Goal: Information Seeking & Learning: Learn about a topic

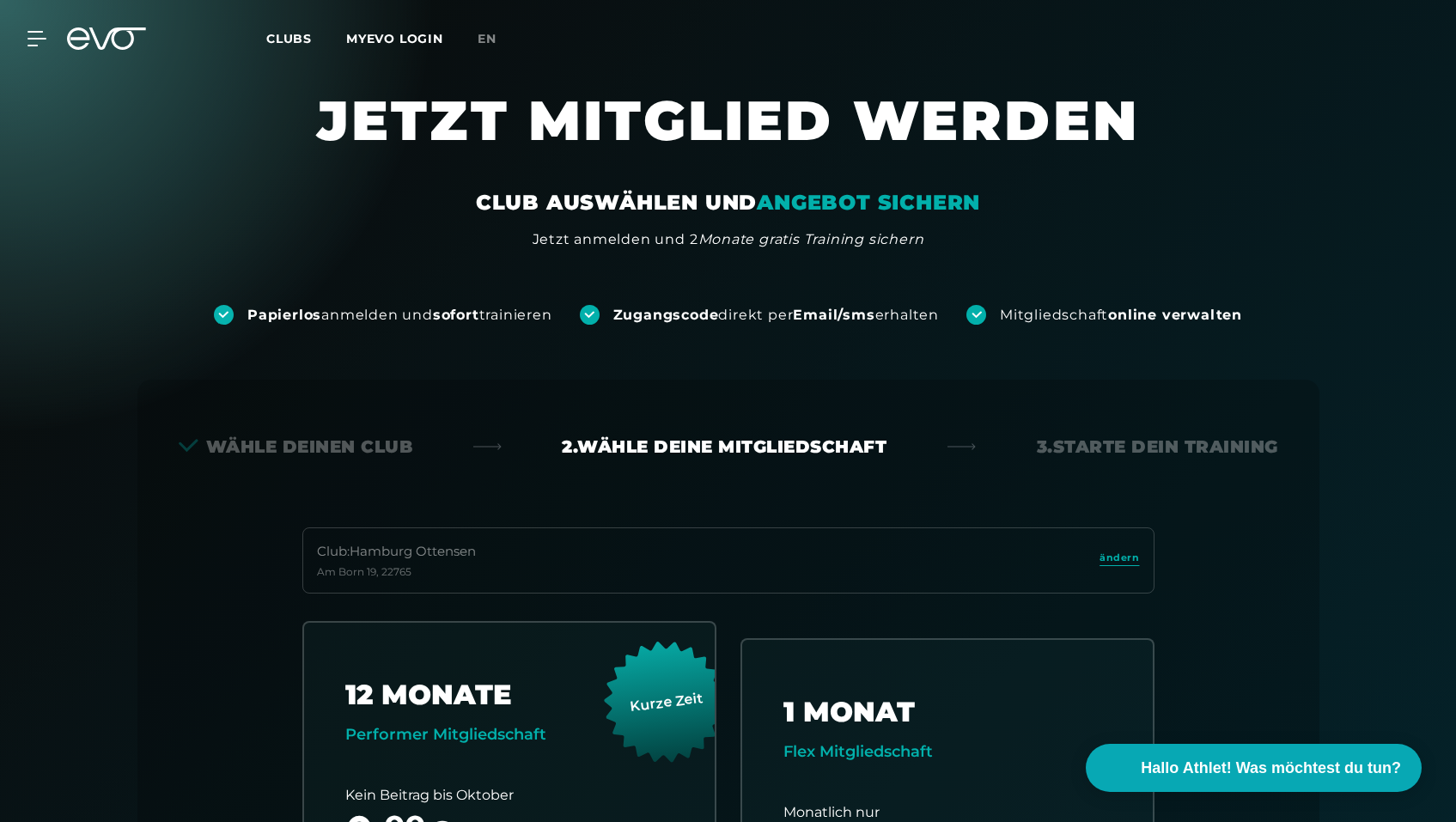
click at [827, 208] on em "ANGEBOT SICHERN" at bounding box center [869, 202] width 224 height 25
click at [32, 26] on div "MyEVO Login Über EVO Mitgliedschaften Probetraining TAGESPASS EVO Studios Düsse…" at bounding box center [728, 38] width 1450 height 49
click at [40, 48] on div "MyEVO Login Über EVO Mitgliedschaften Probetraining TAGESPASS EVO Studios Düsse…" at bounding box center [728, 38] width 1450 height 49
click at [35, 26] on div "MyEVO Login Über EVO Mitgliedschaften Probetraining TAGESPASS EVO Studios Düsse…" at bounding box center [728, 38] width 1450 height 49
click at [34, 41] on icon at bounding box center [40, 38] width 25 height 15
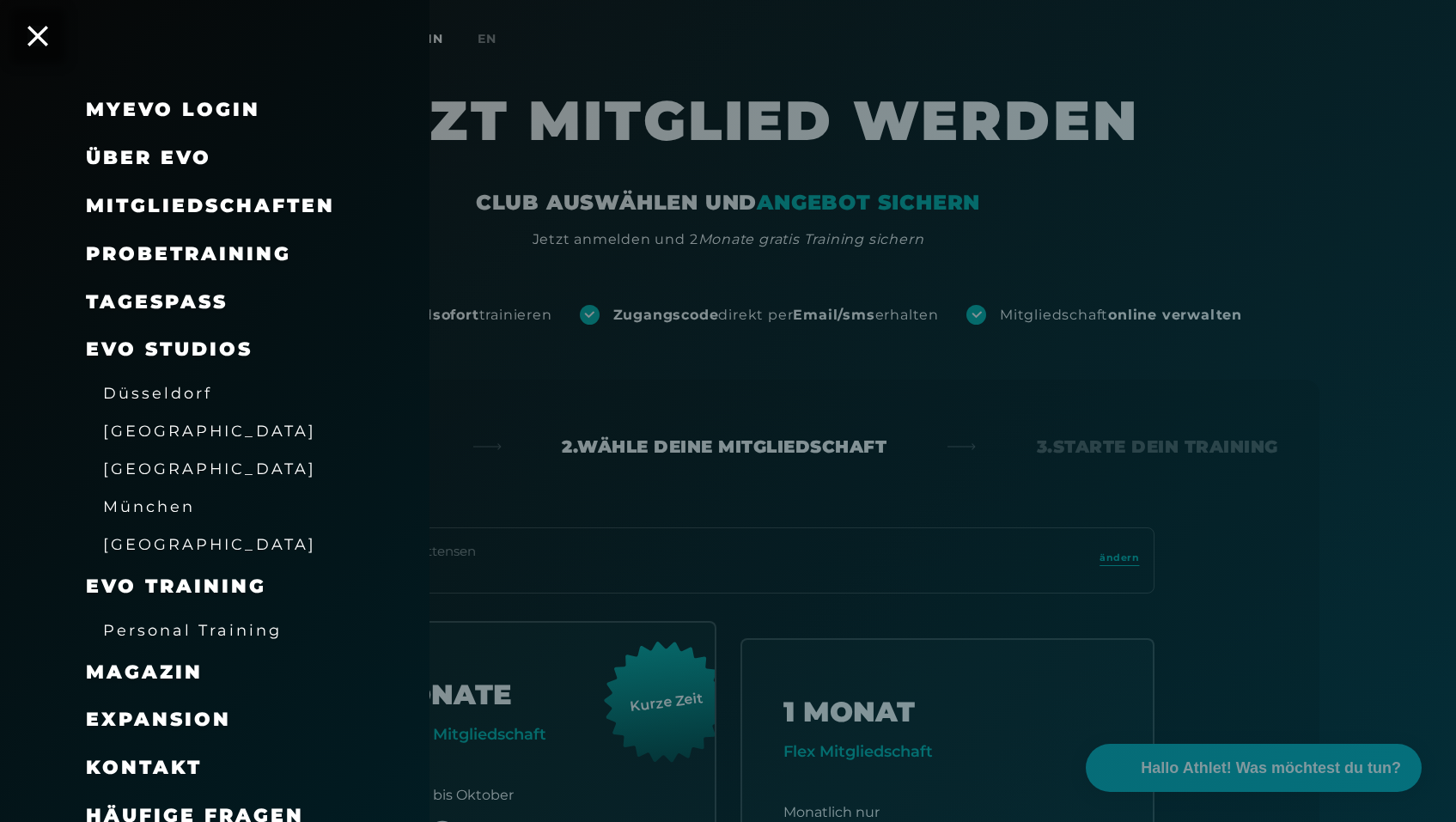
click at [135, 474] on span "[GEOGRAPHIC_DATA]" at bounding box center [209, 469] width 213 height 18
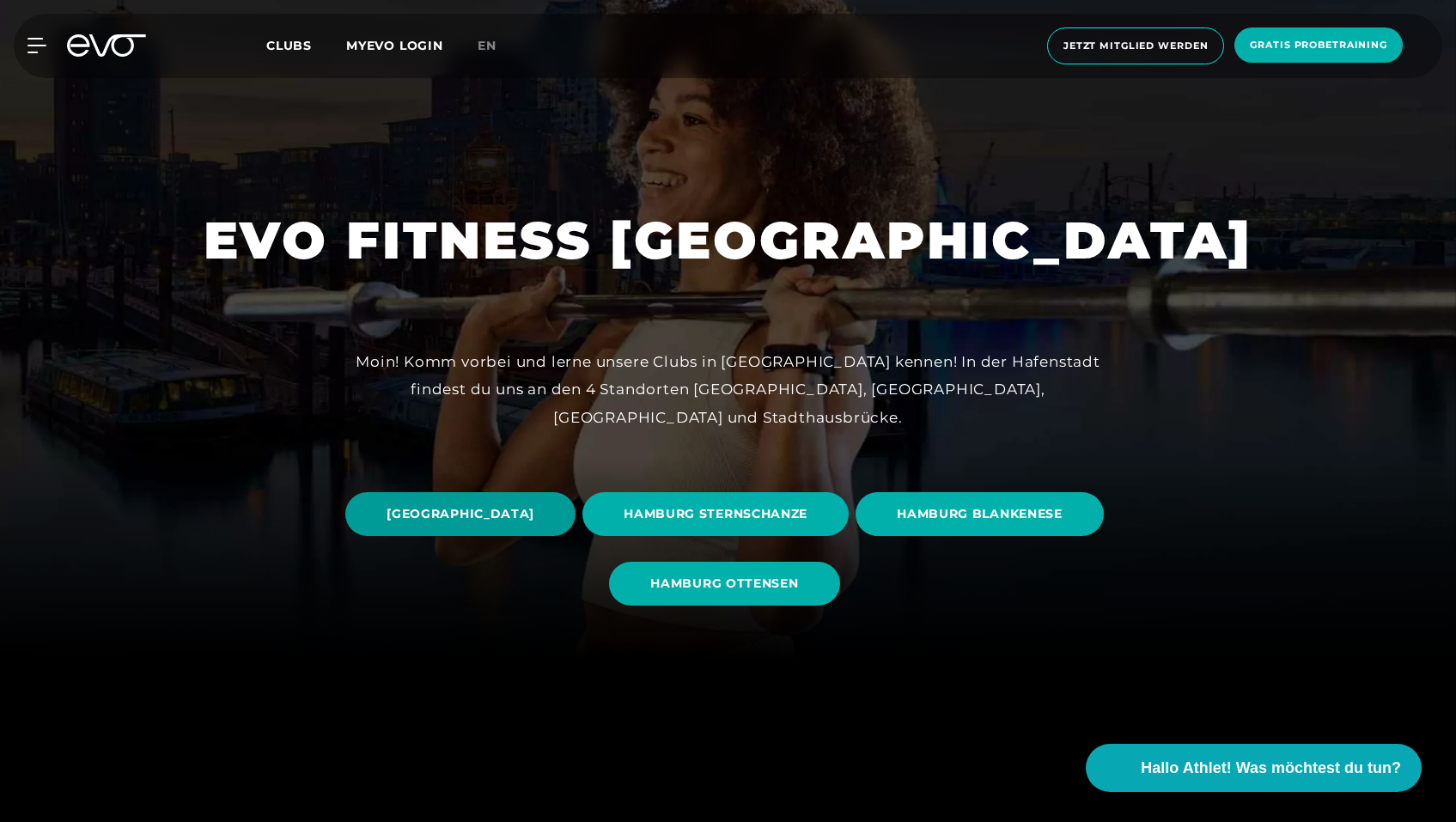
scroll to position [227, 0]
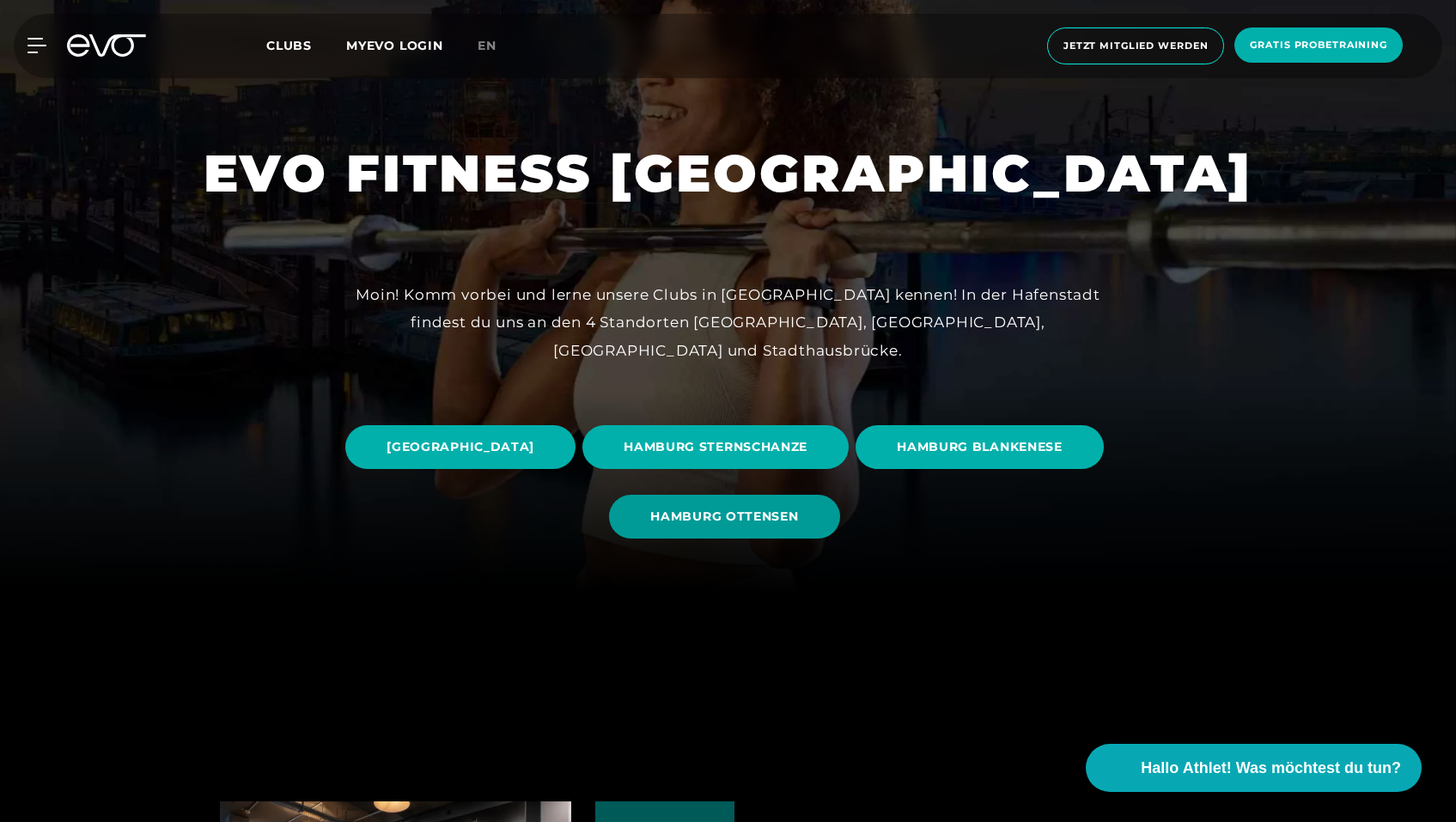
click at [832, 533] on span "HAMBURG OTTENSEN" at bounding box center [724, 517] width 230 height 44
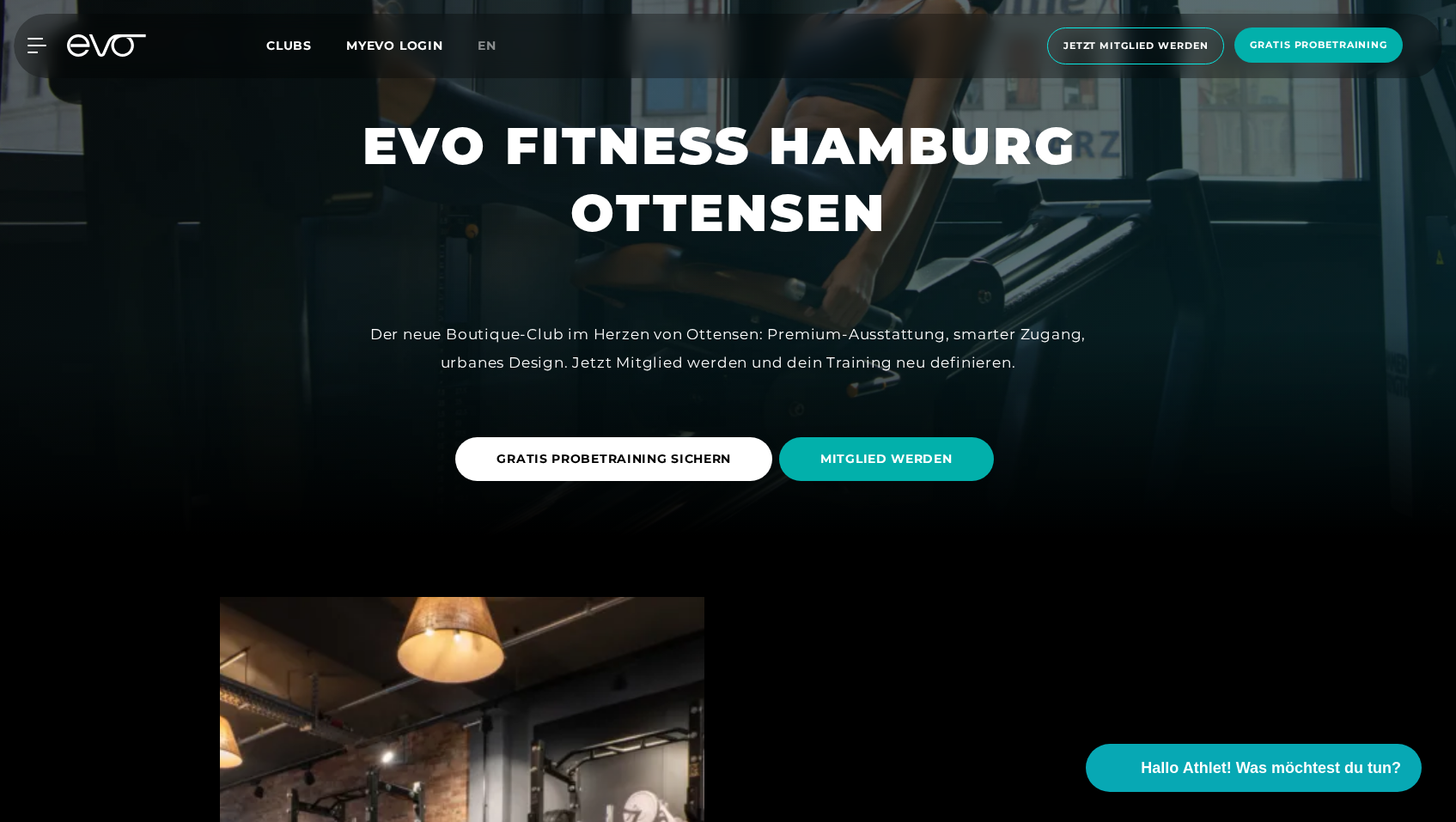
scroll to position [300, 0]
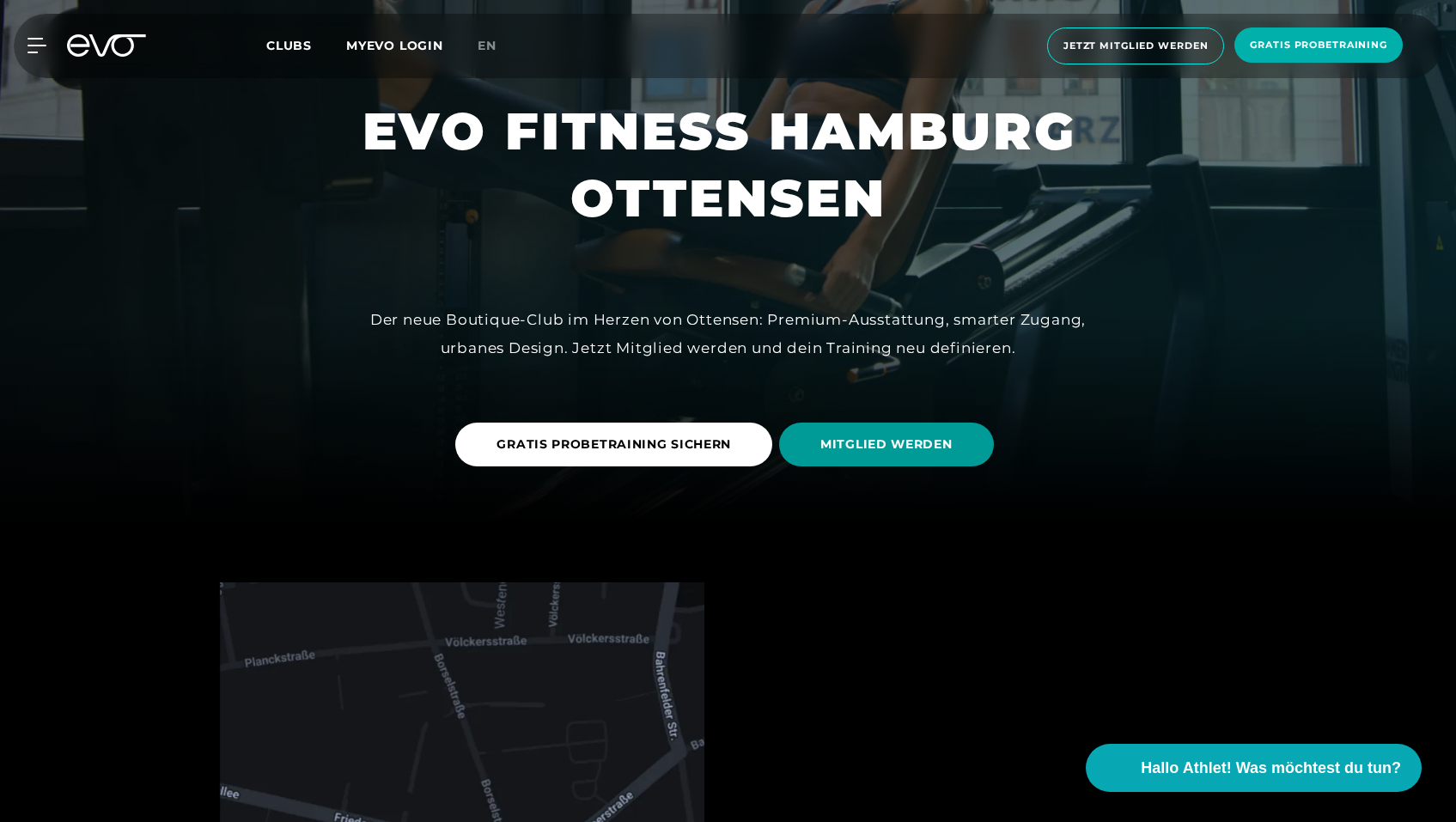
click at [860, 449] on span "MITGLIED WERDEN" at bounding box center [886, 445] width 132 height 18
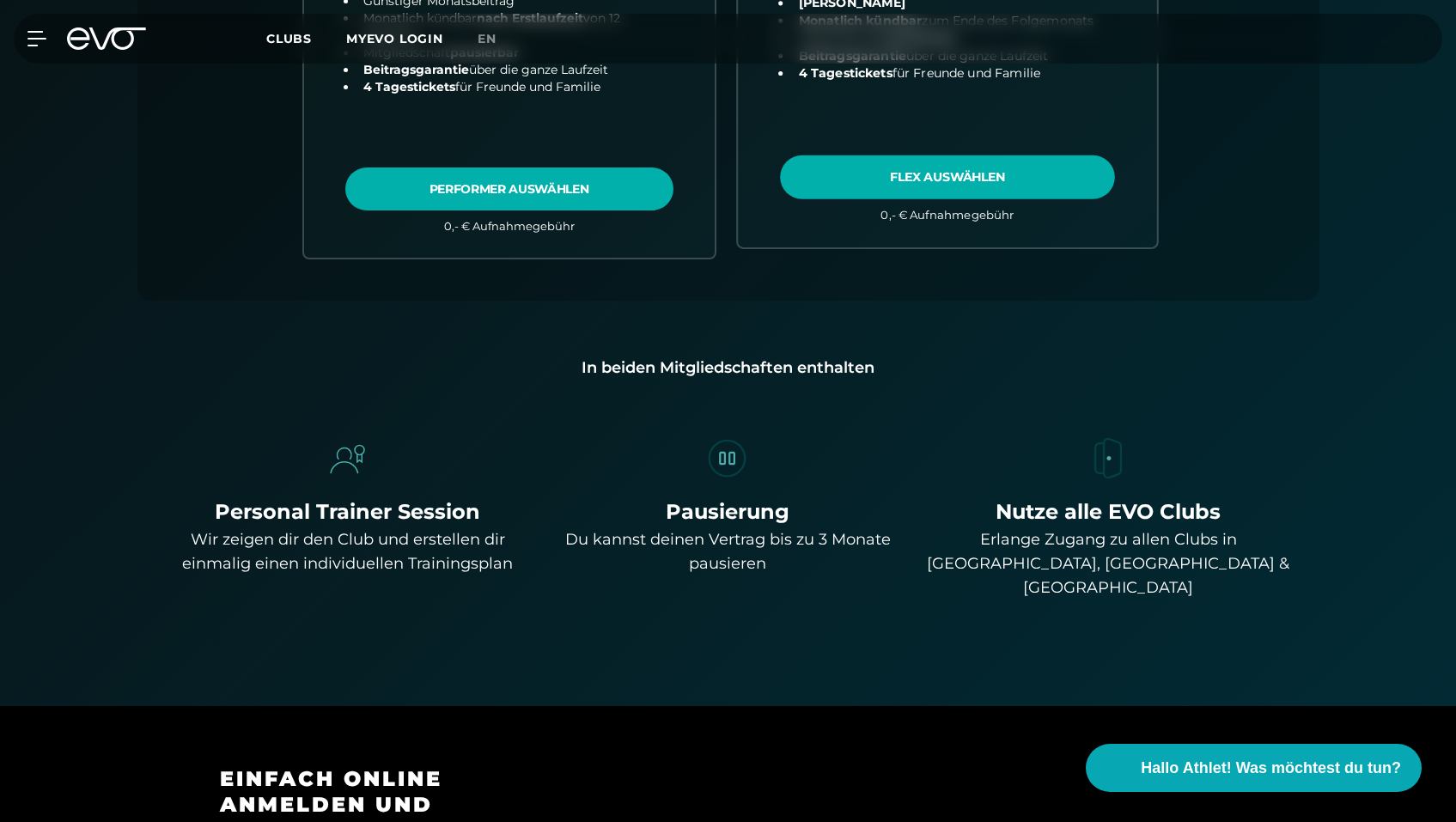
scroll to position [1091, 0]
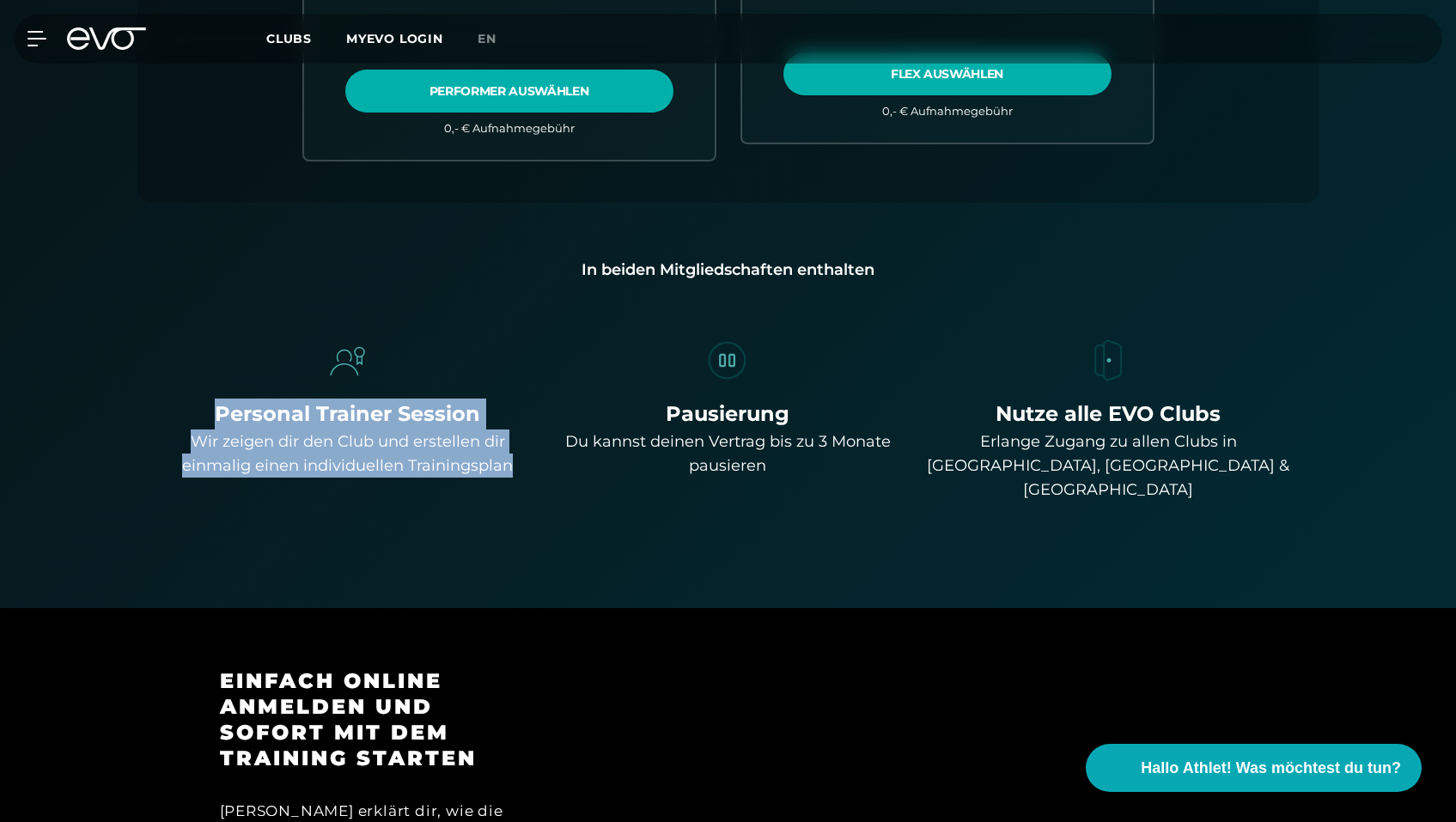
drag, startPoint x: 526, startPoint y: 479, endPoint x: 199, endPoint y: 398, distance: 336.9
click at [199, 398] on div "Personal Trainer Session Wir zeigen dir den Club und erstellen dir einmalig ein…" at bounding box center [349, 420] width 366 height 165
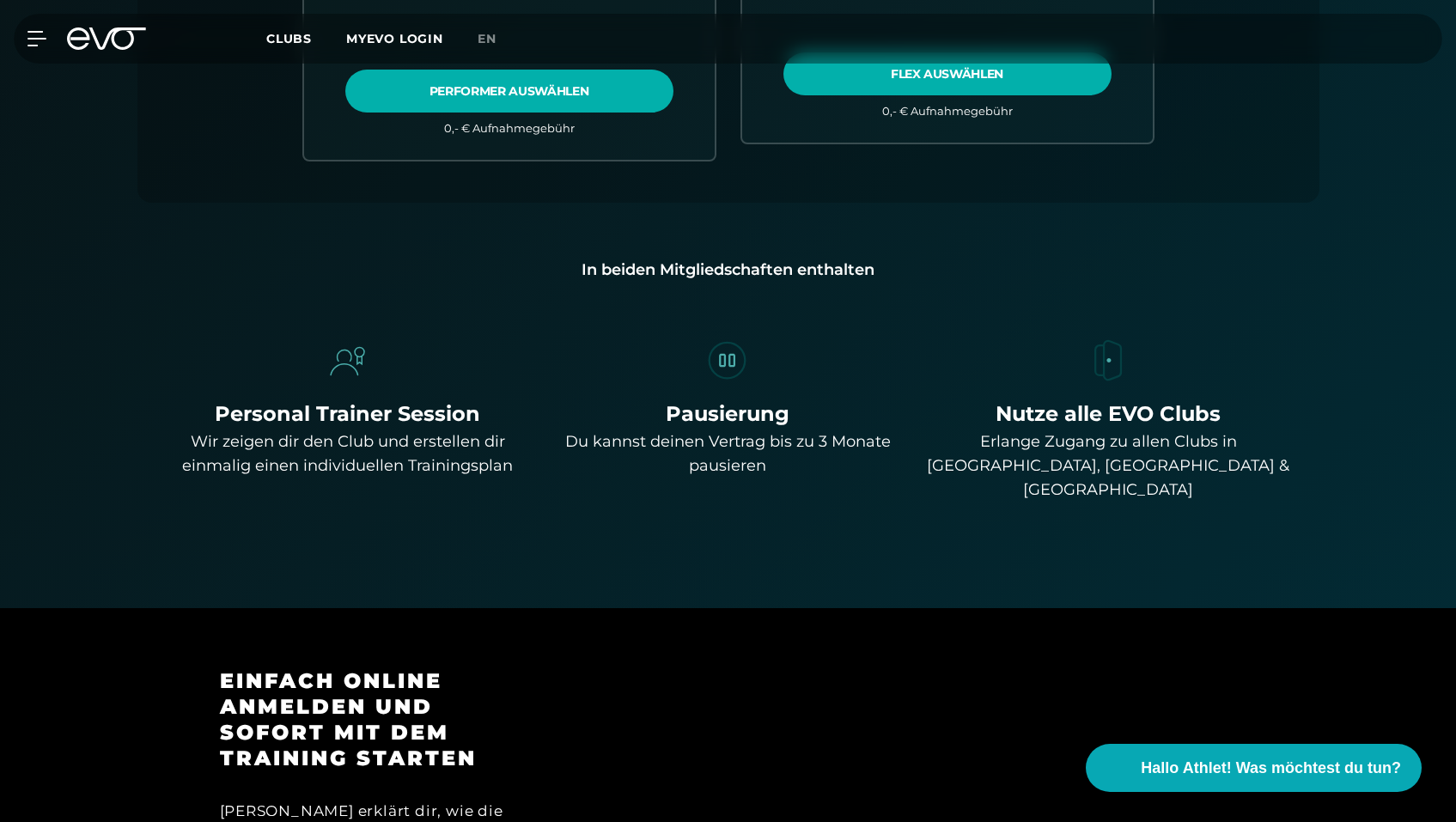
click at [199, 398] on div "Personal Trainer Session Wir zeigen dir den Club und erstellen dir einmalig ein…" at bounding box center [349, 420] width 366 height 165
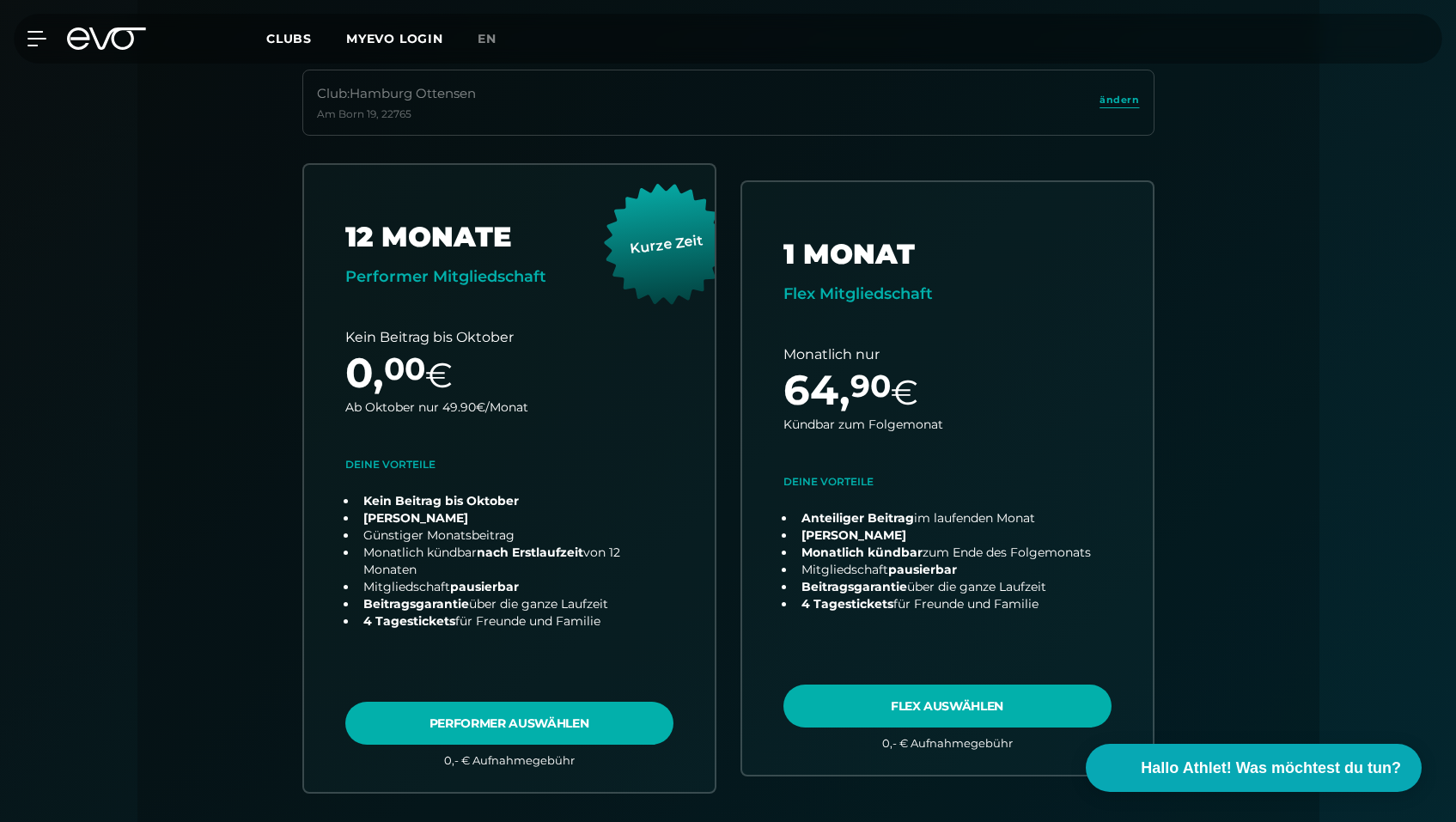
scroll to position [0, 0]
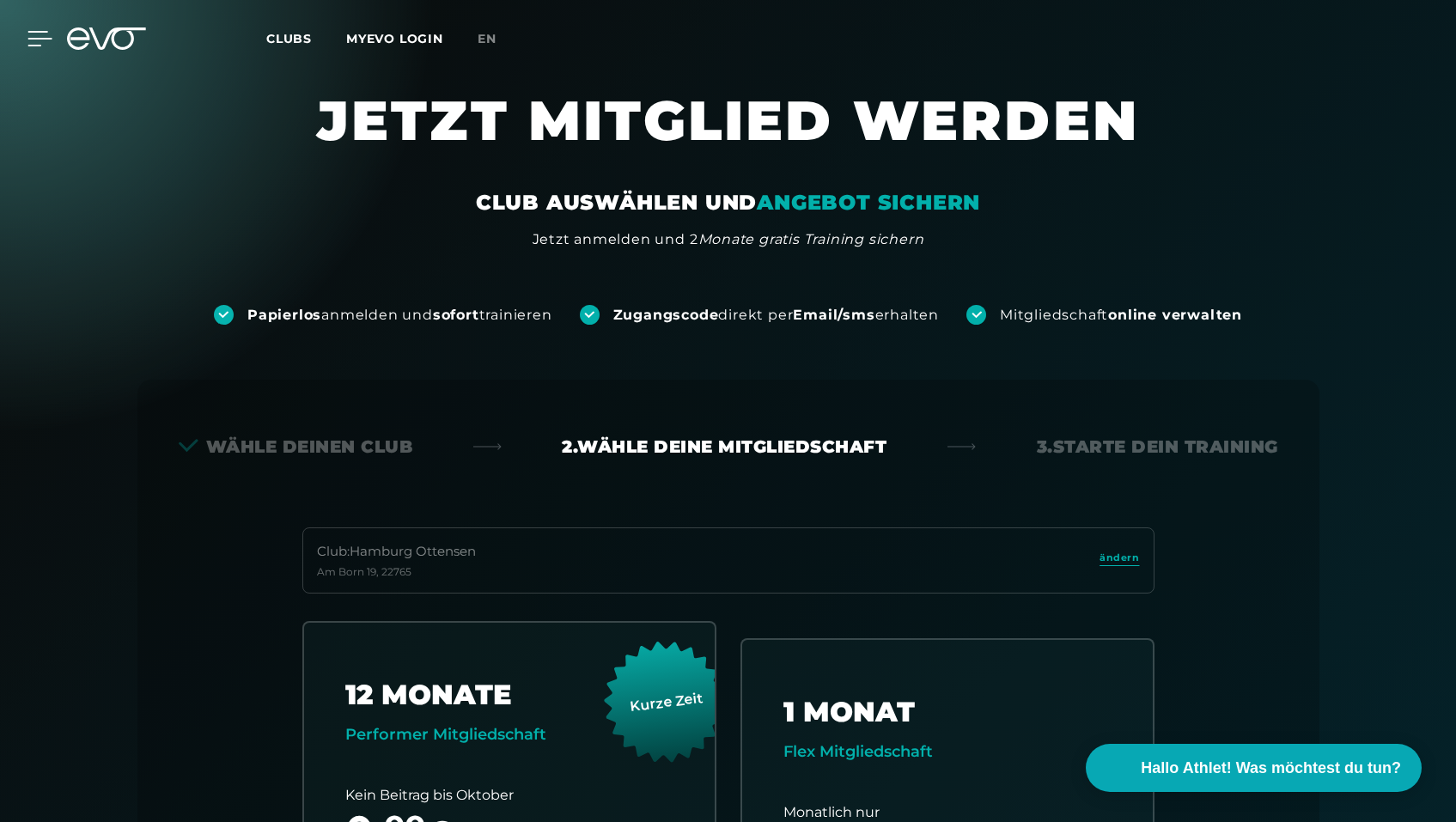
click at [38, 36] on icon at bounding box center [40, 38] width 25 height 15
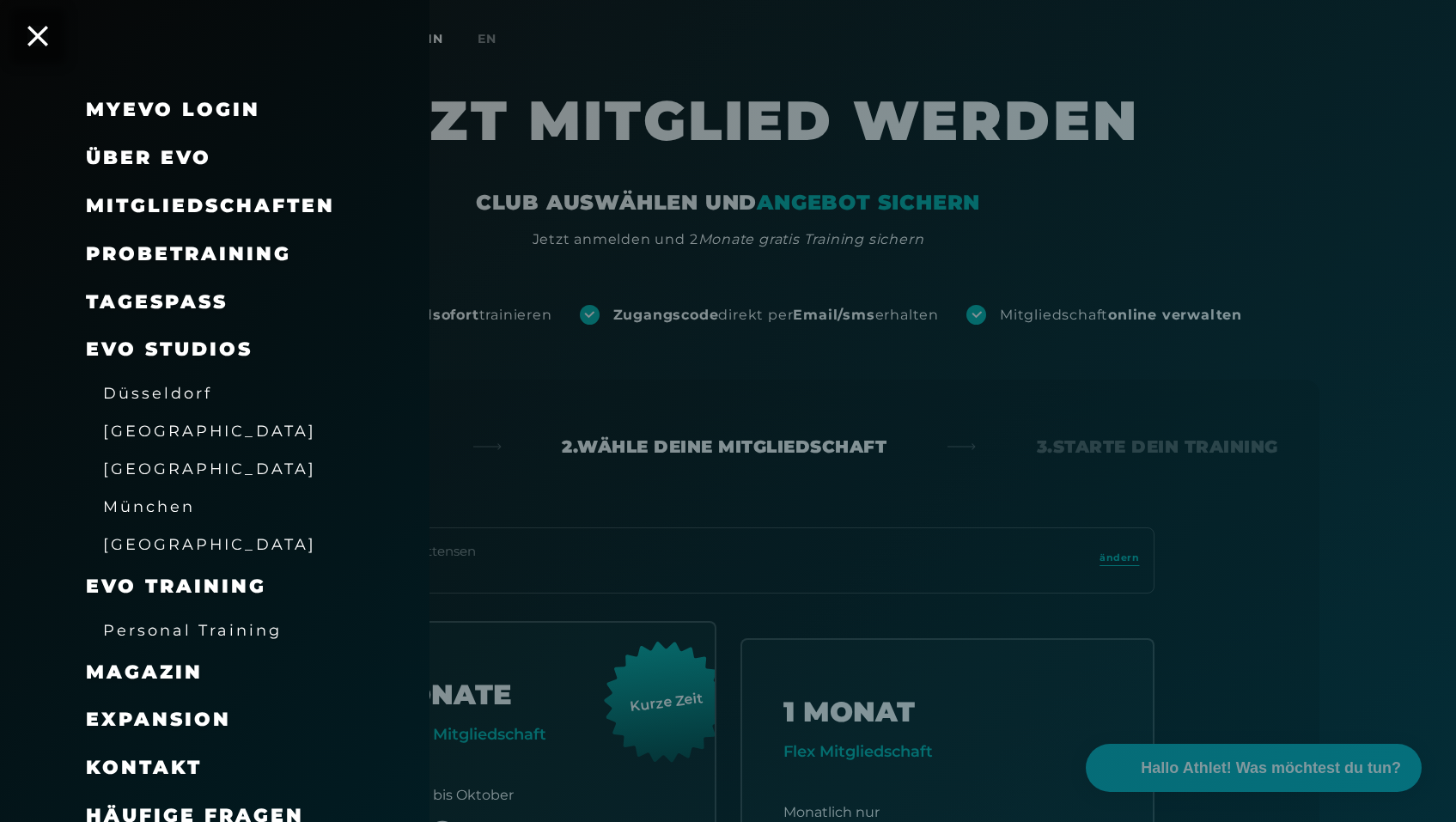
click at [163, 126] on div "MyEVO Login" at bounding box center [236, 110] width 301 height 49
click at [163, 111] on link "MyEVO Login" at bounding box center [173, 110] width 174 height 23
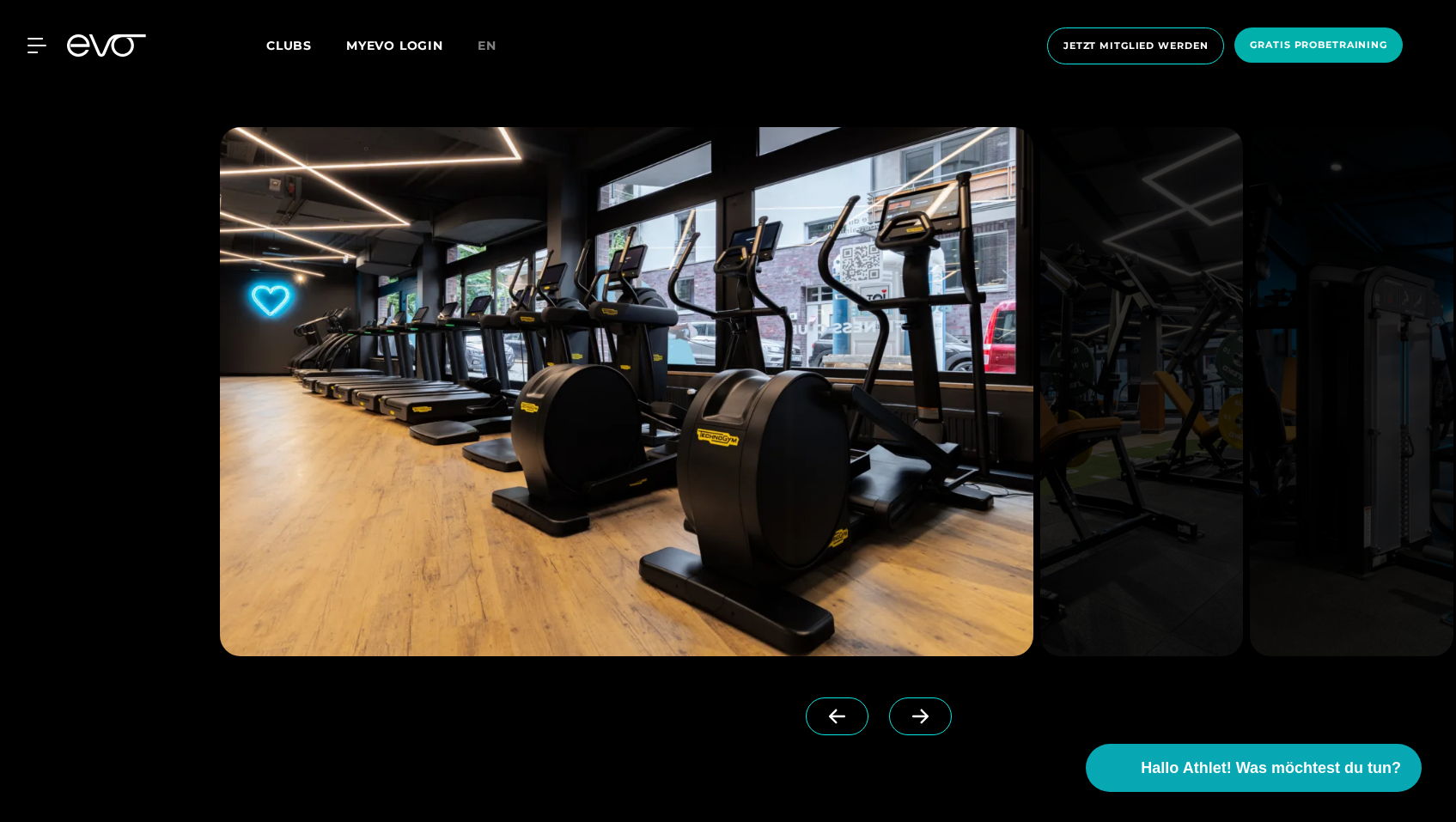
scroll to position [1693, 0]
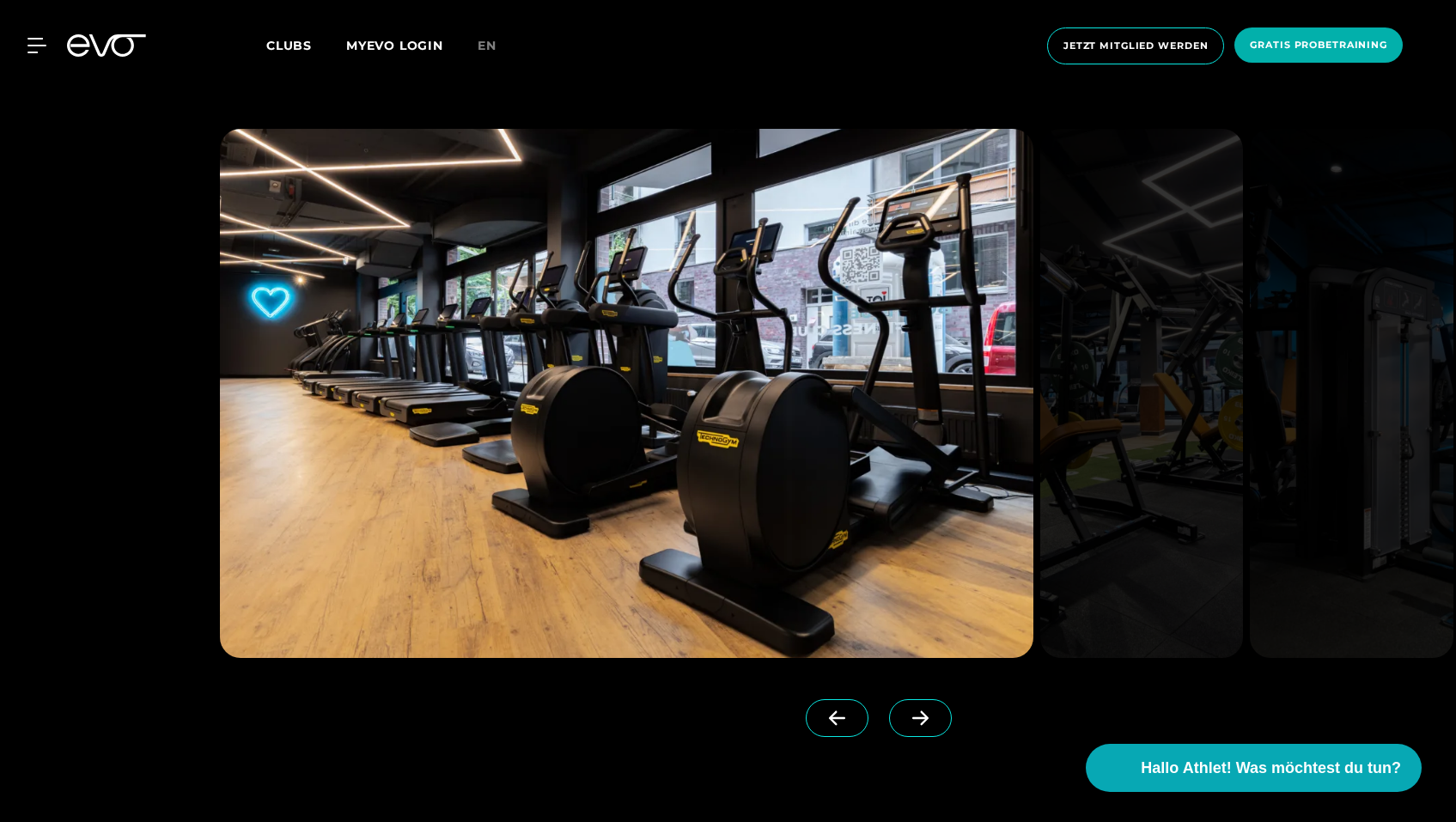
click at [913, 710] on span at bounding box center [921, 719] width 63 height 38
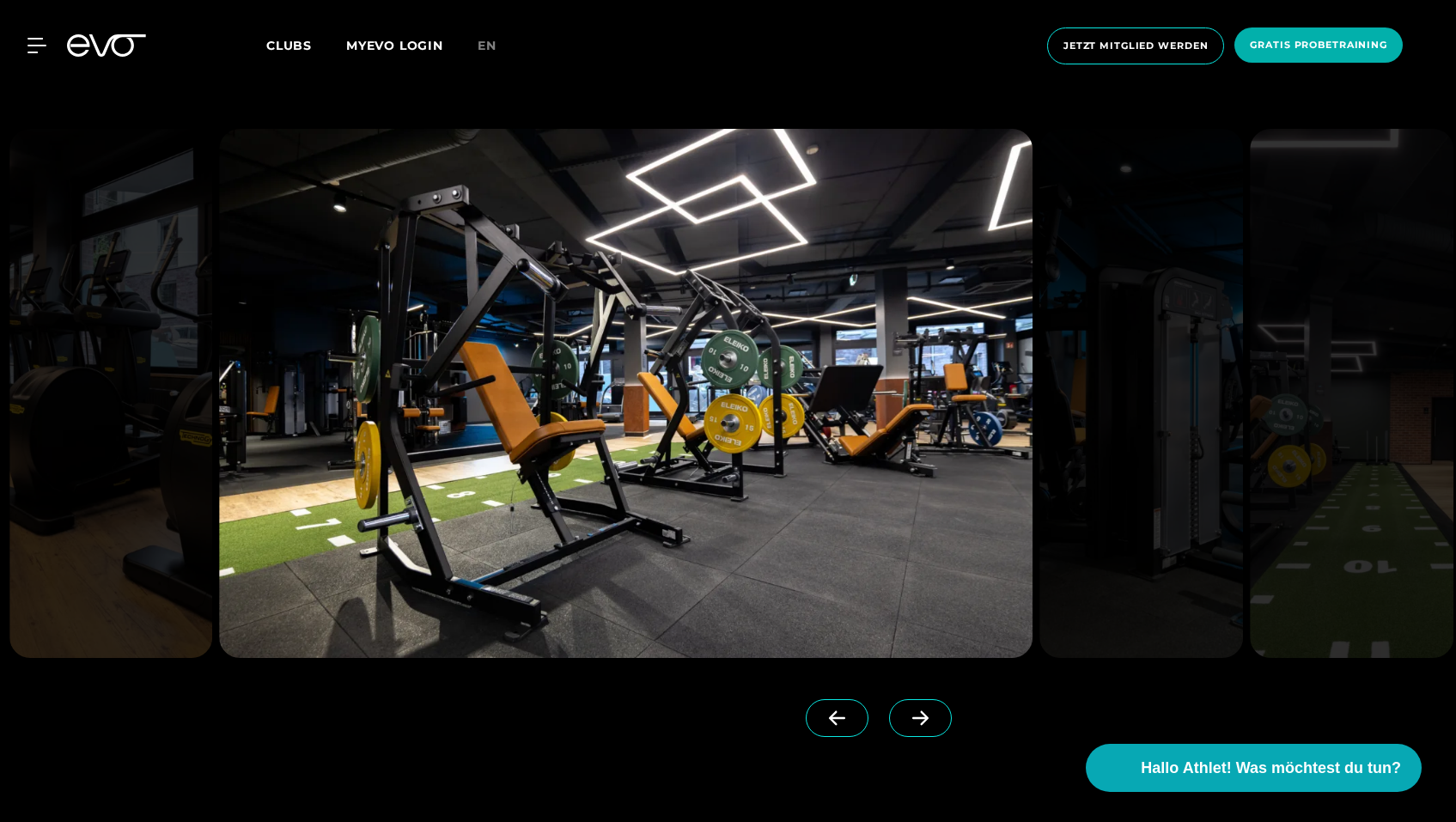
click at [939, 719] on span at bounding box center [921, 719] width 63 height 38
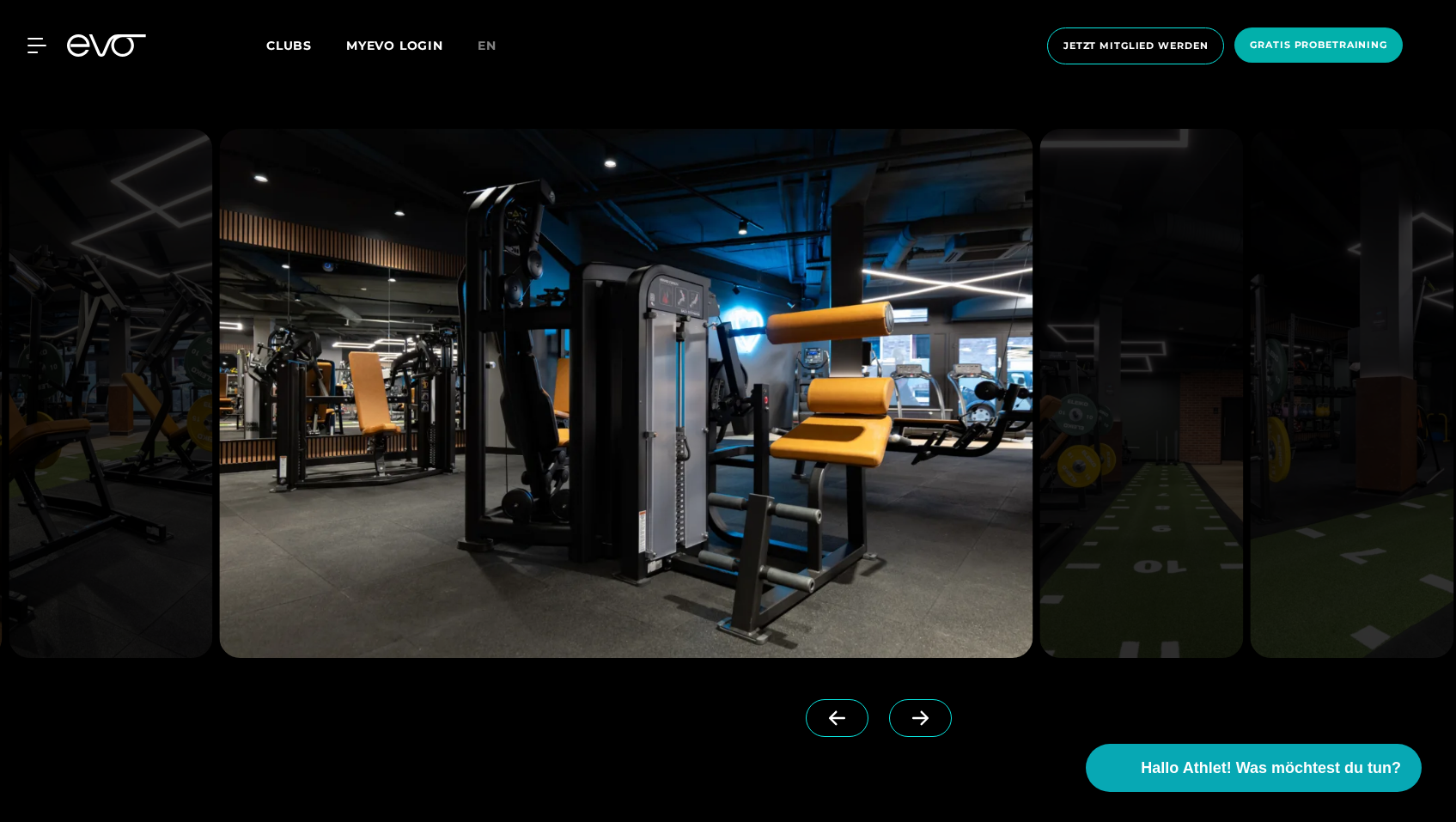
click at [939, 719] on span at bounding box center [921, 719] width 63 height 38
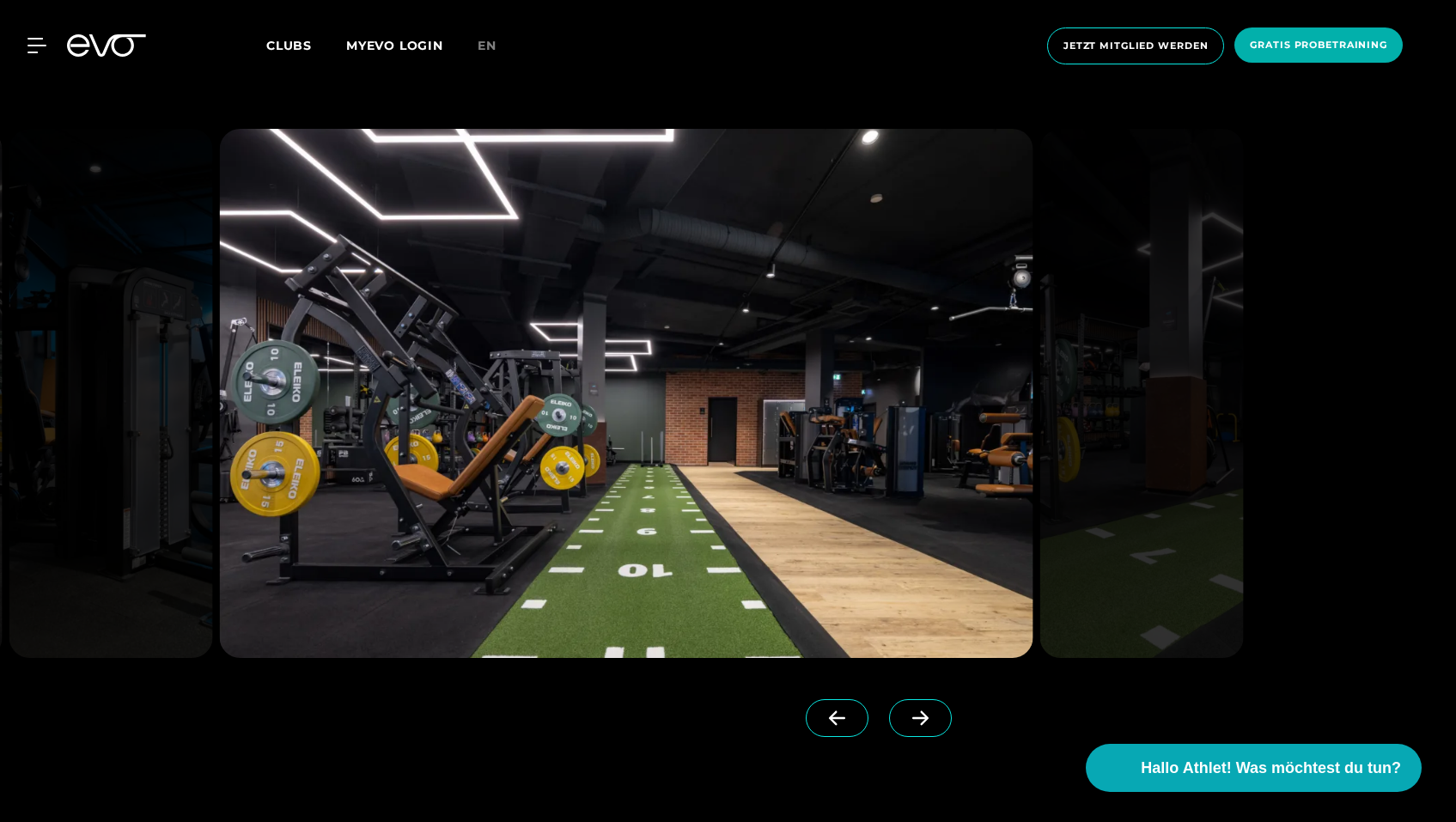
click at [939, 719] on span at bounding box center [921, 719] width 63 height 38
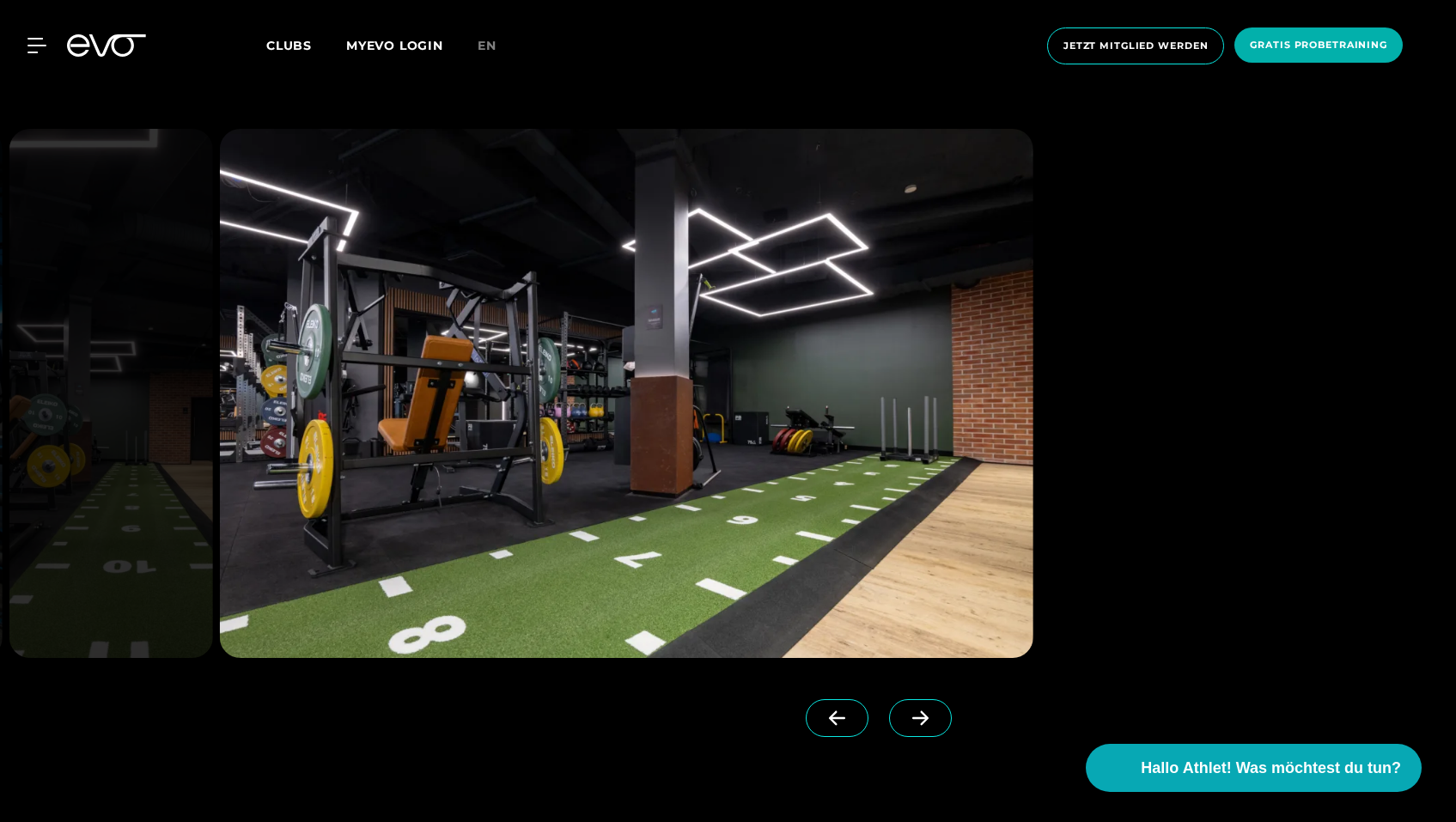
click at [939, 720] on span at bounding box center [921, 719] width 63 height 38
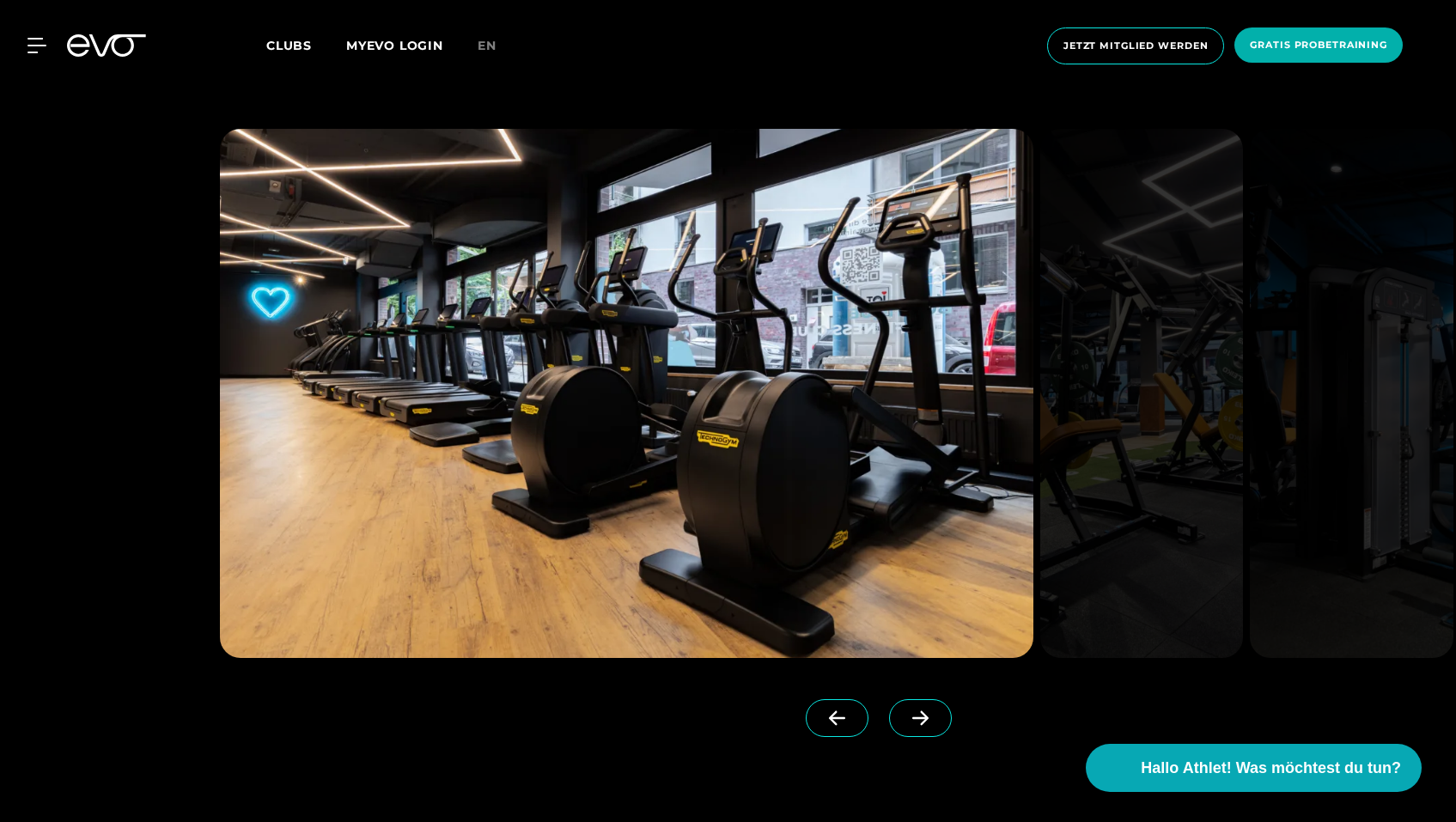
click at [939, 720] on span at bounding box center [921, 719] width 63 height 38
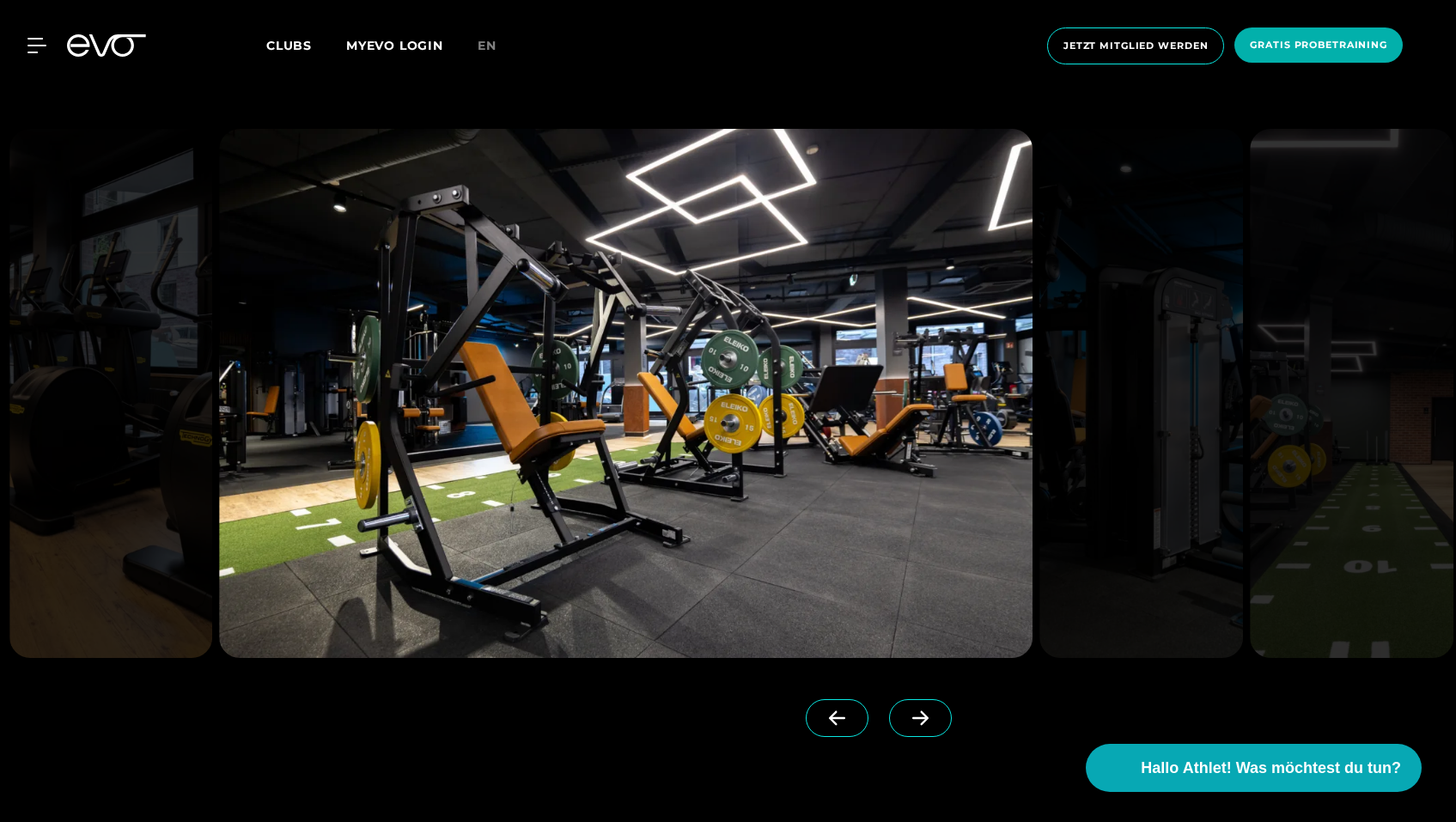
click at [939, 720] on span at bounding box center [921, 719] width 63 height 38
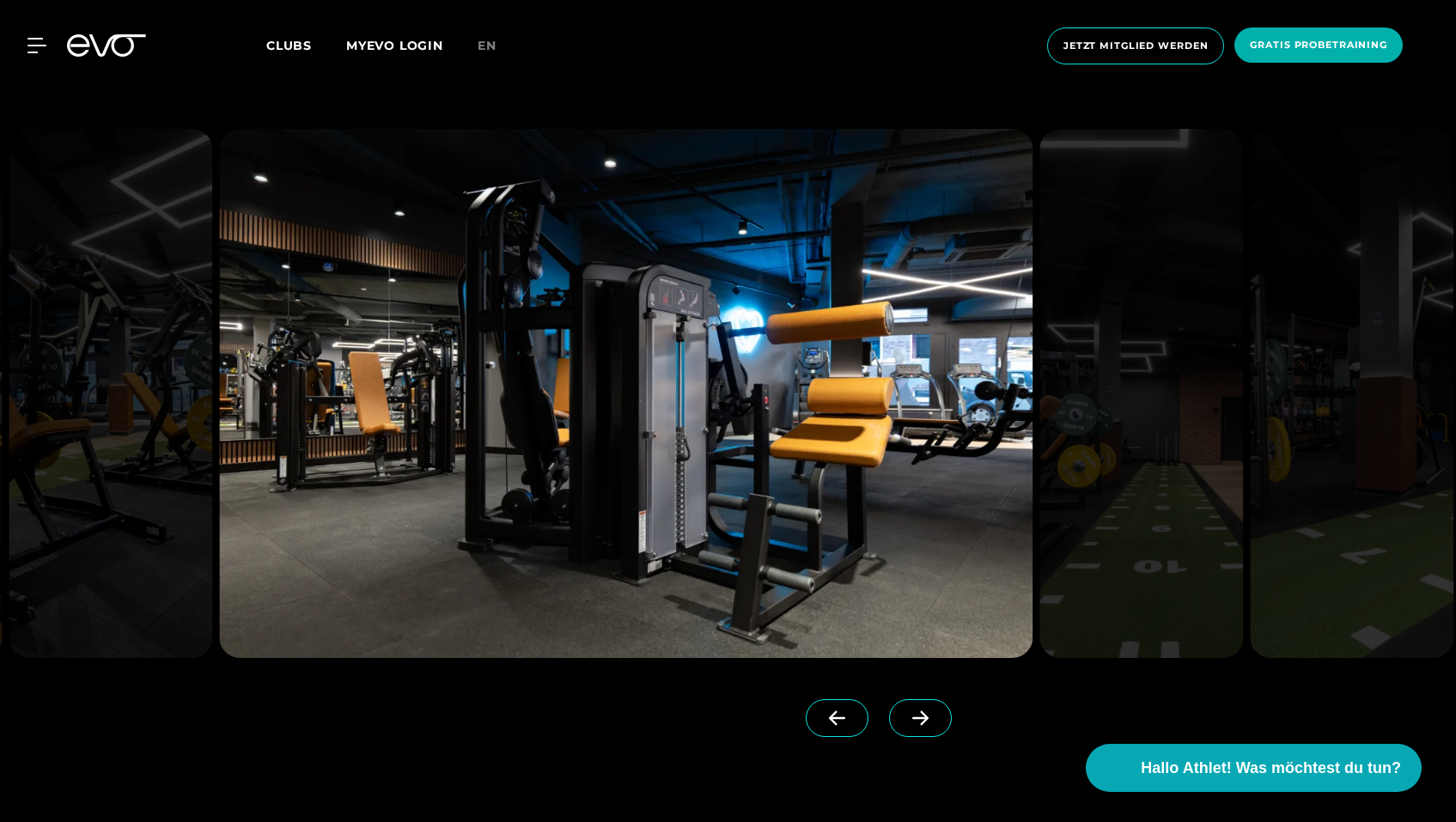
click at [939, 720] on span at bounding box center [921, 719] width 63 height 38
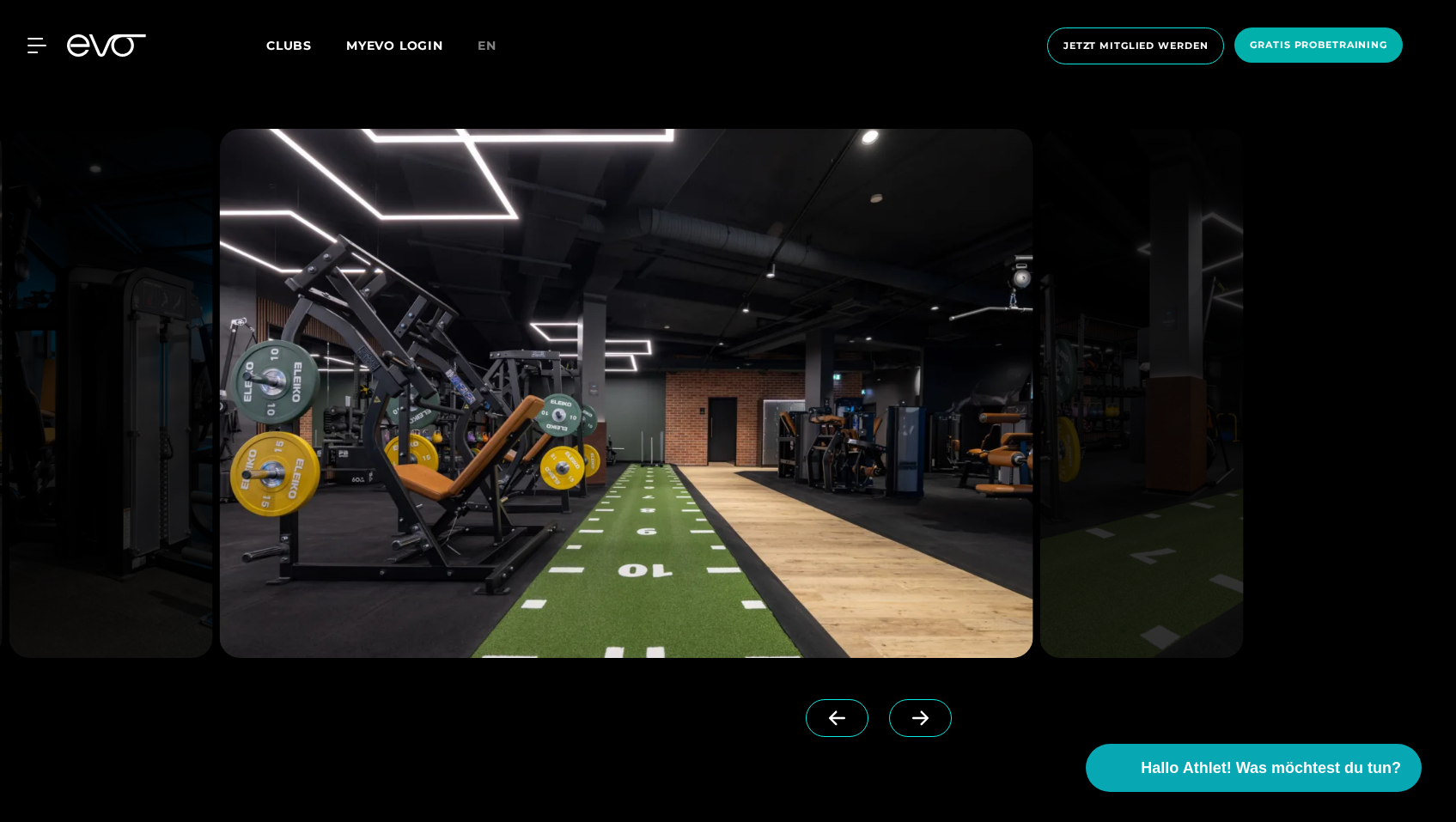
click at [939, 720] on span at bounding box center [921, 719] width 63 height 38
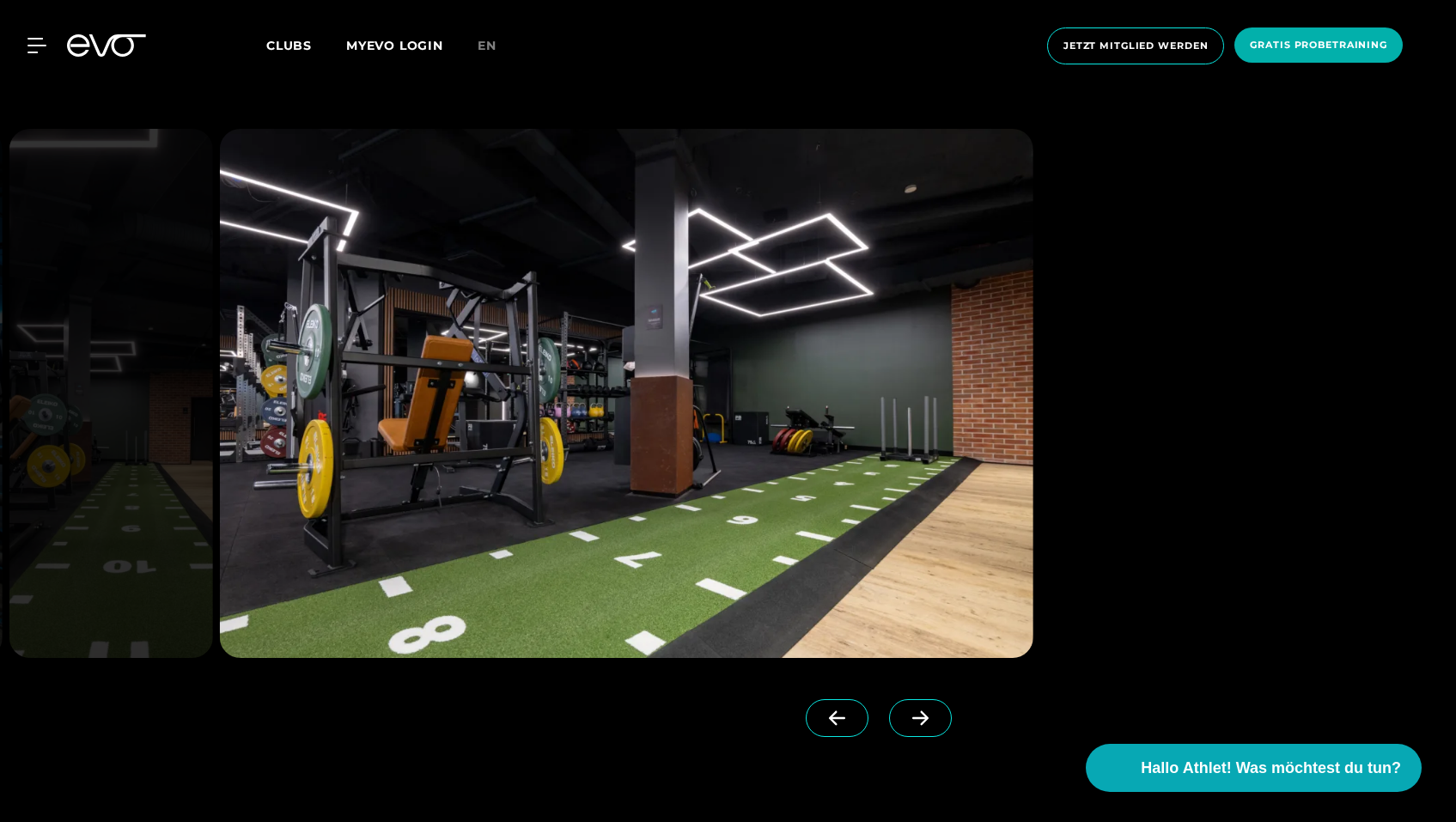
click at [939, 720] on span at bounding box center [921, 719] width 63 height 38
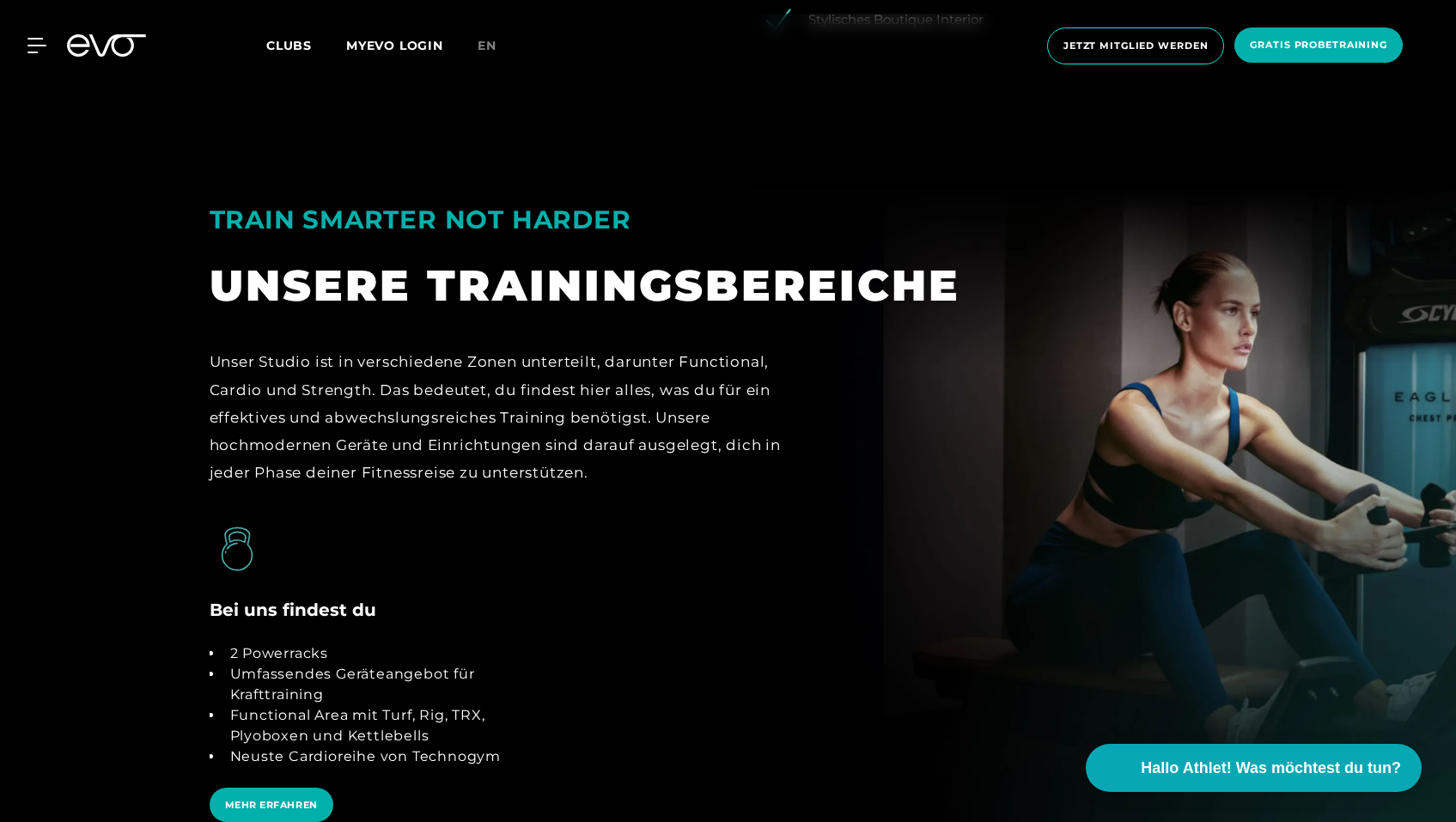
scroll to position [3008, 0]
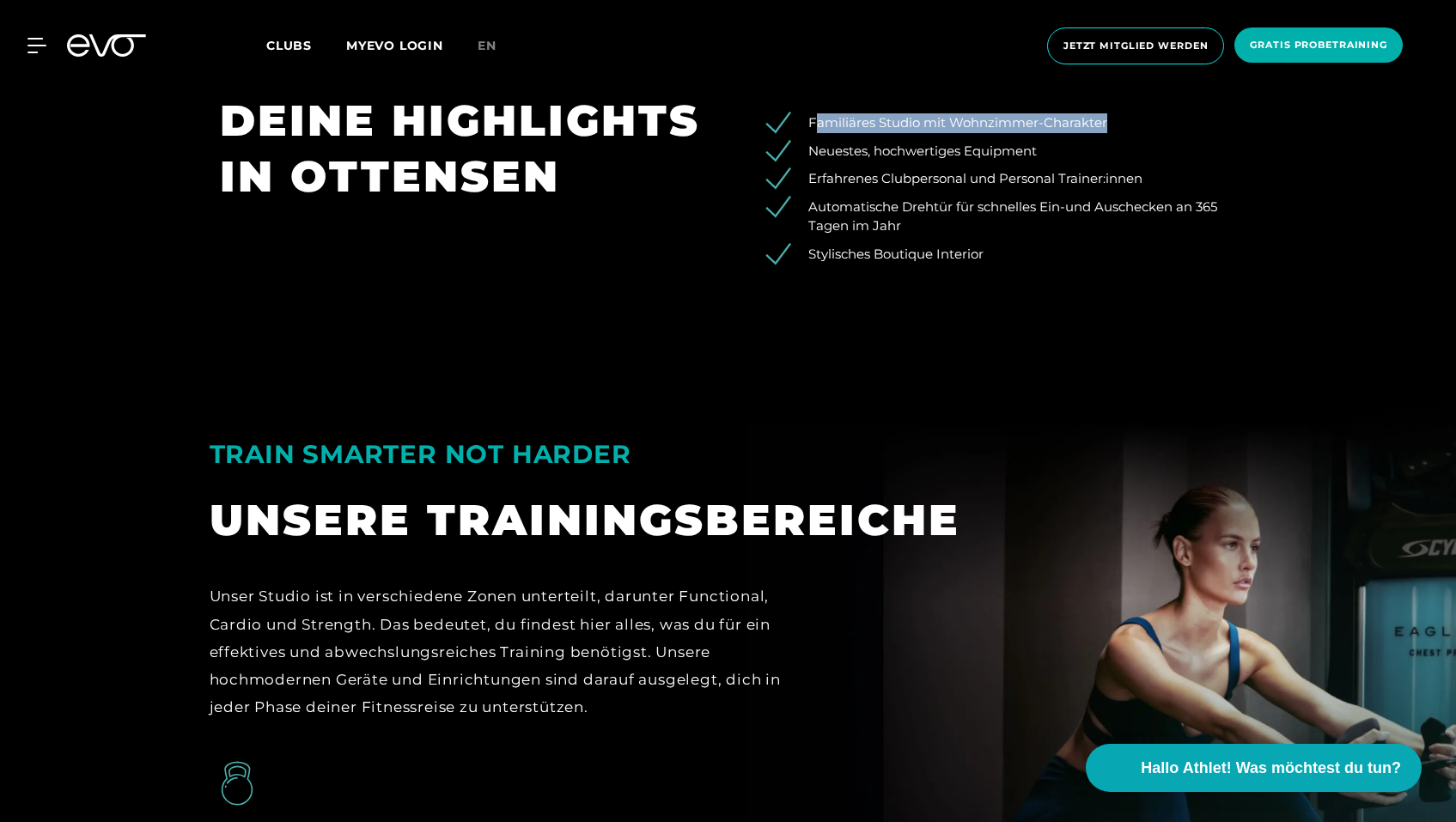
drag, startPoint x: 1115, startPoint y: 122, endPoint x: 818, endPoint y: 109, distance: 297.3
click at [818, 110] on div "Familiäres Studio mit Wohnzimmer-Charakter Neuestes, hochwertiges Equipment Erf…" at bounding box center [994, 188] width 533 height 191
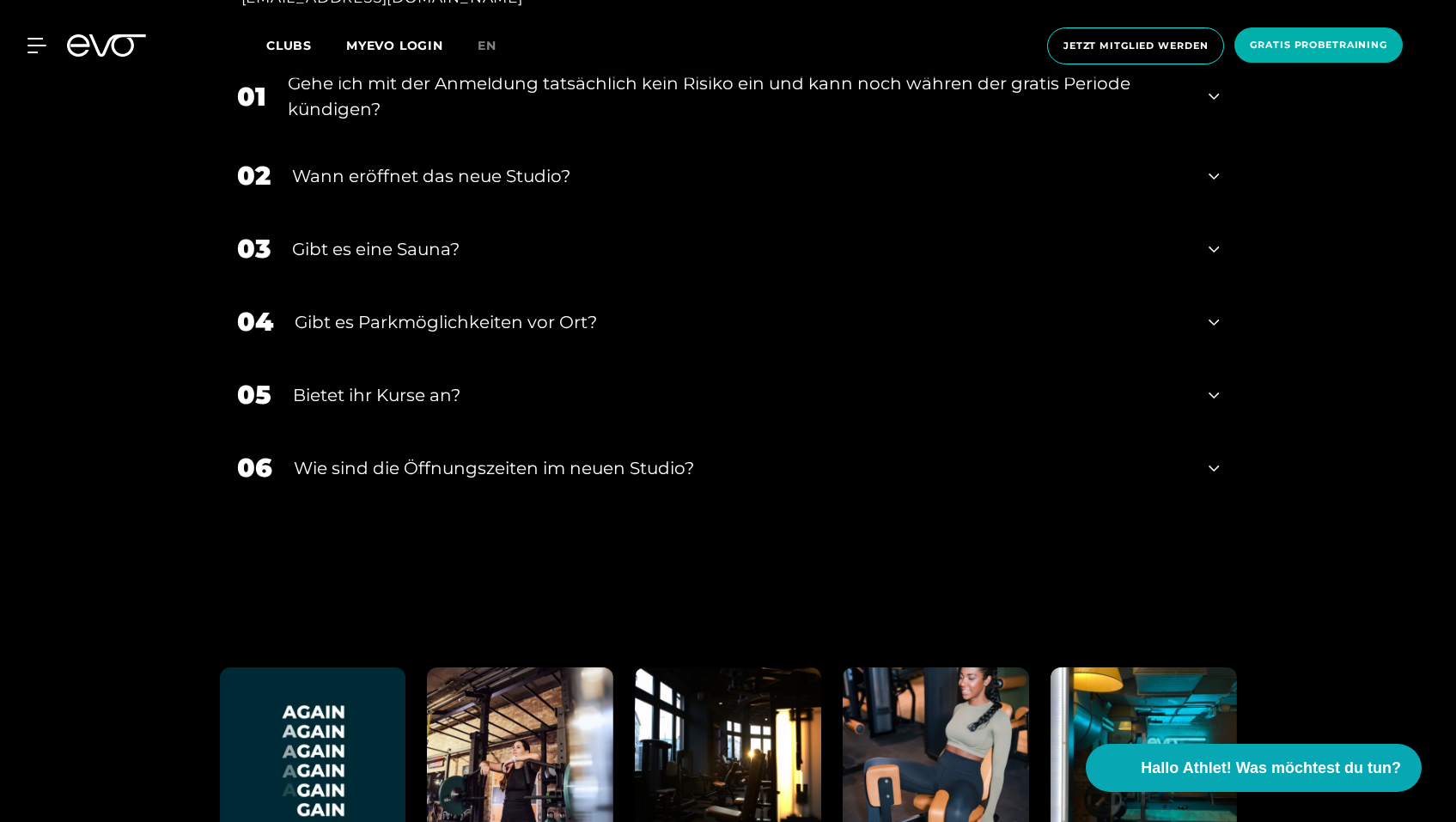
scroll to position [6396, 0]
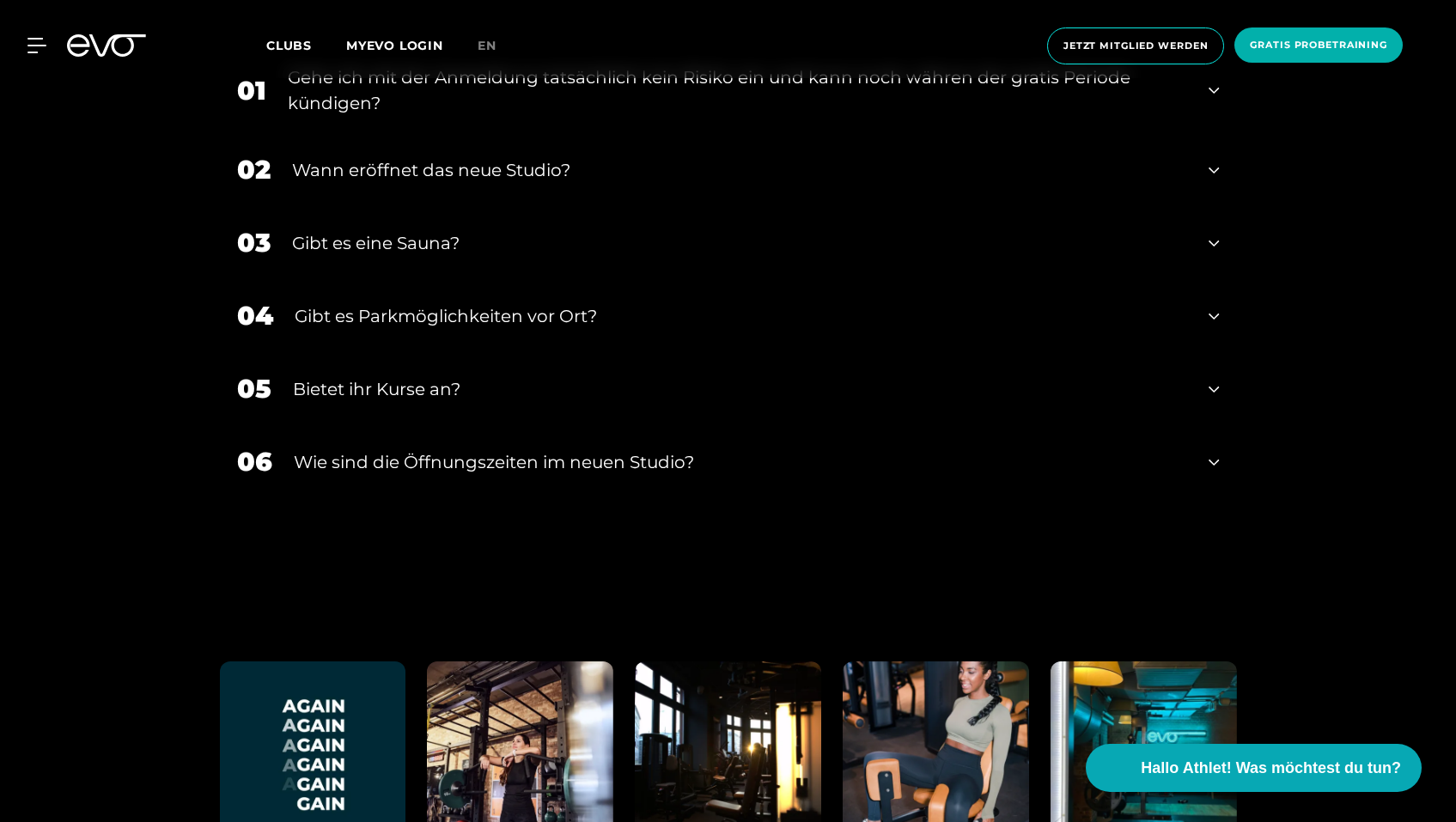
click at [697, 232] on div "Gibt es eine Sauna?" at bounding box center [740, 243] width 896 height 26
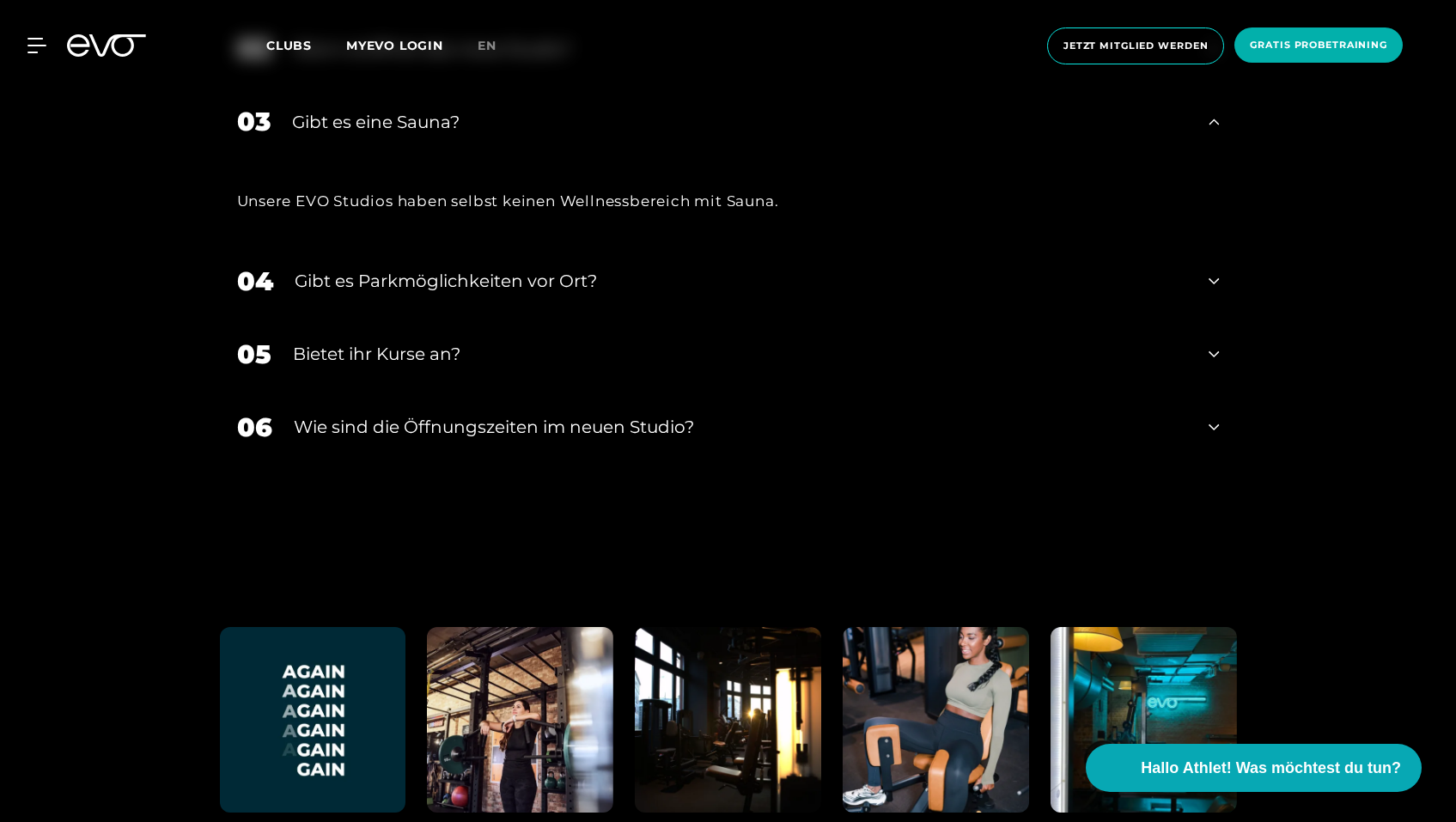
scroll to position [6527, 0]
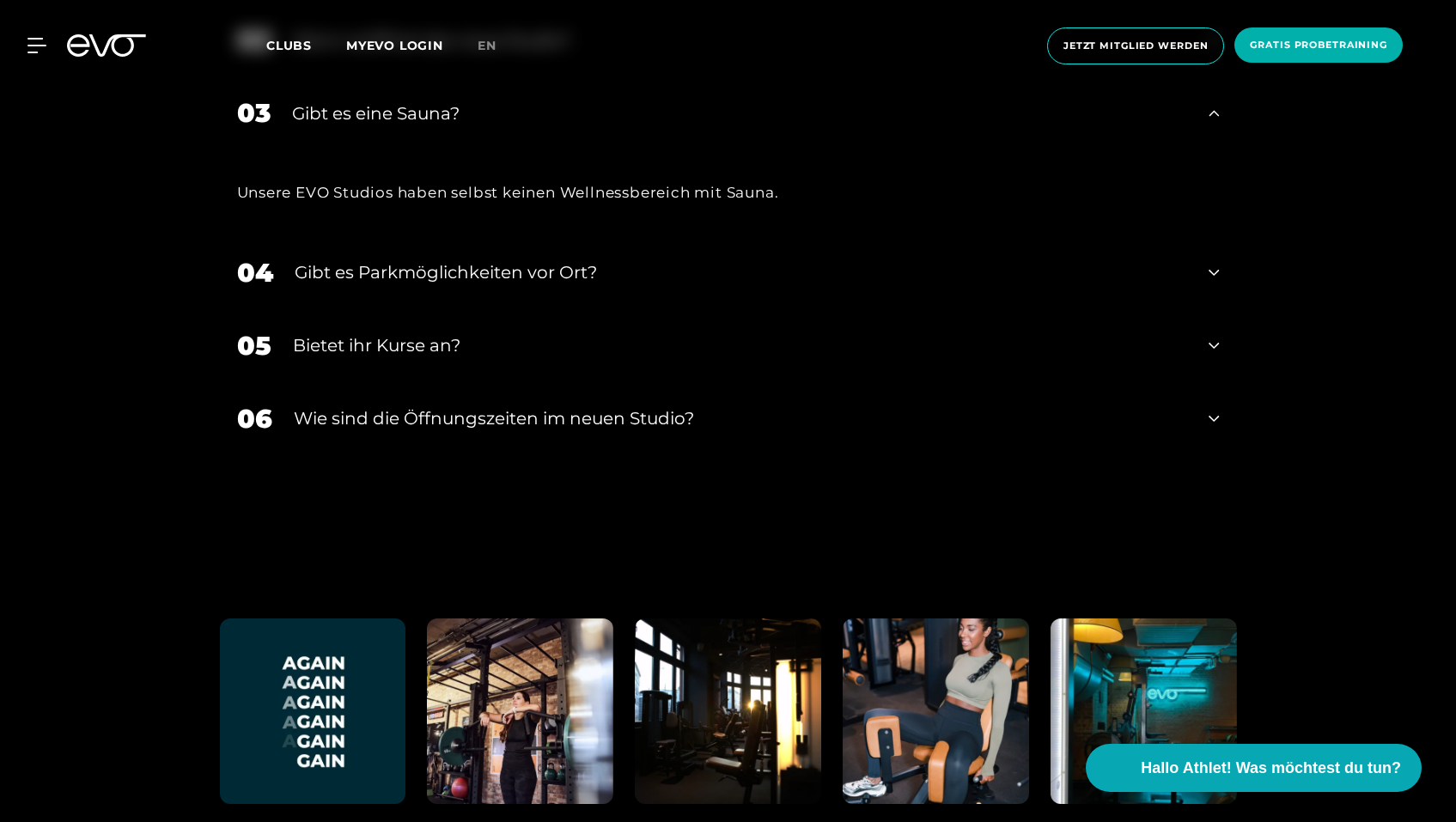
click at [690, 264] on div "Gibt es Parkmöglichkeiten vor Ort?" at bounding box center [741, 272] width 894 height 26
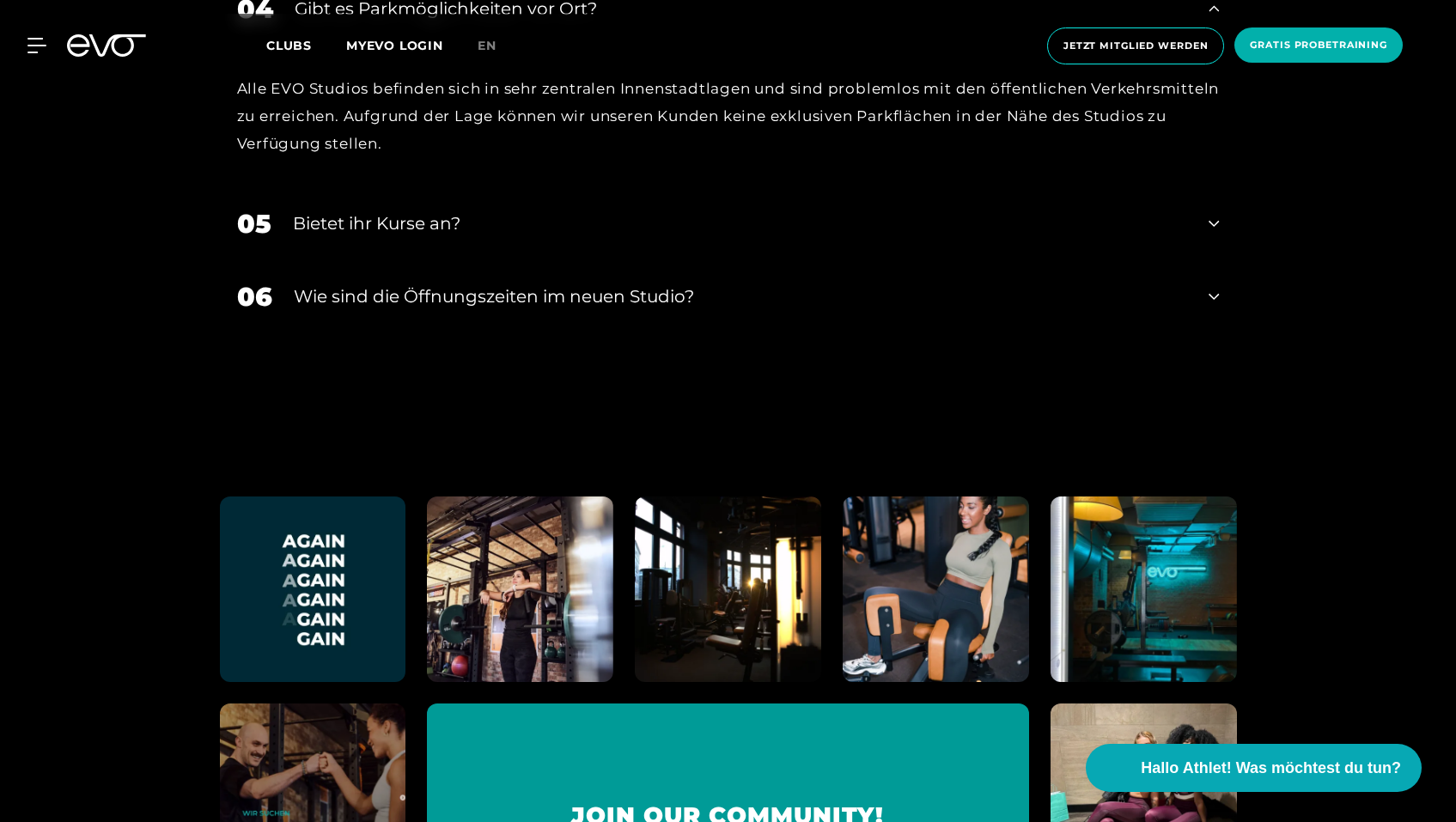
scroll to position [6792, 0]
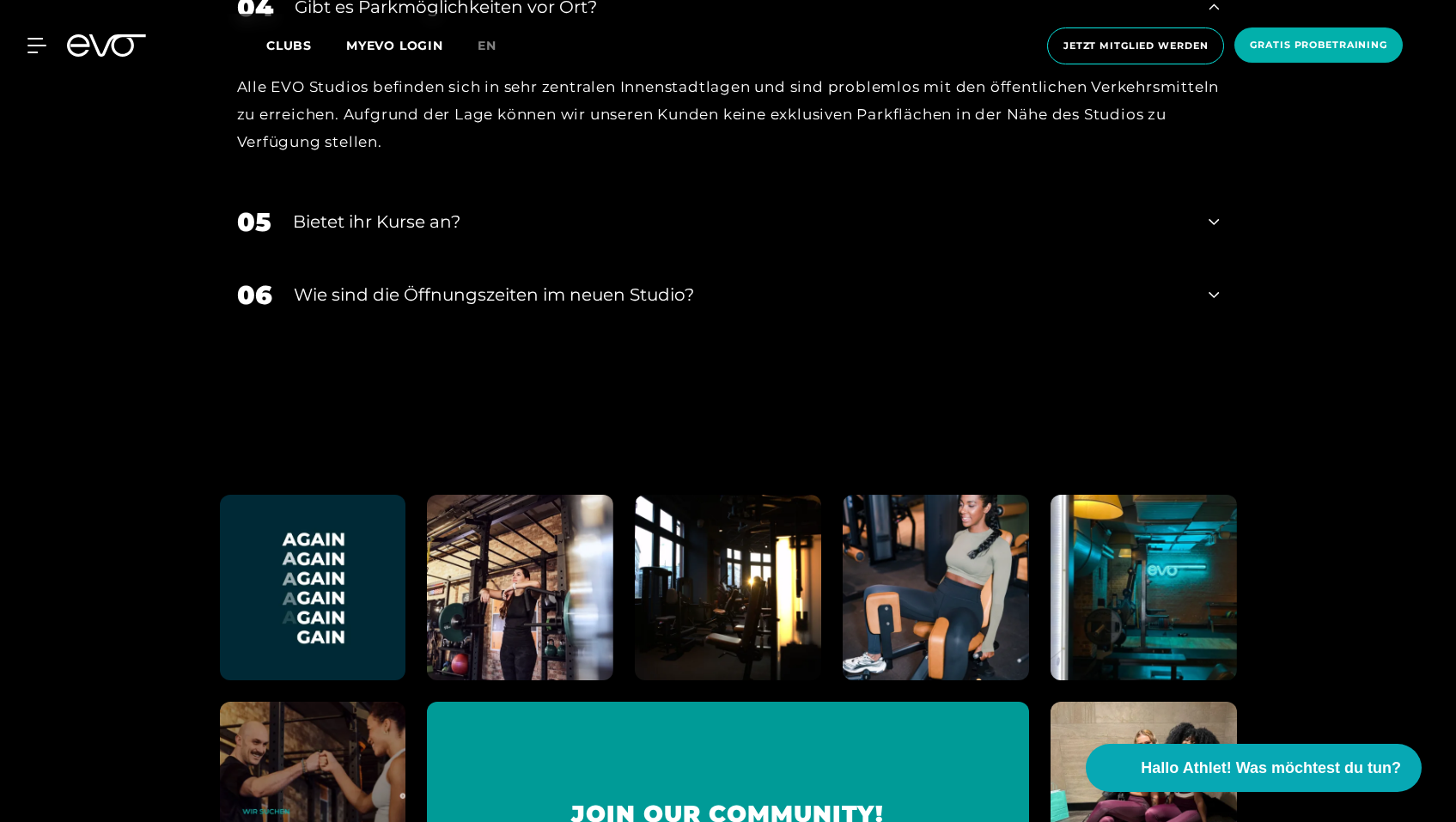
click at [652, 231] on div "Bietet ihr Kurse an?" at bounding box center [740, 221] width 896 height 26
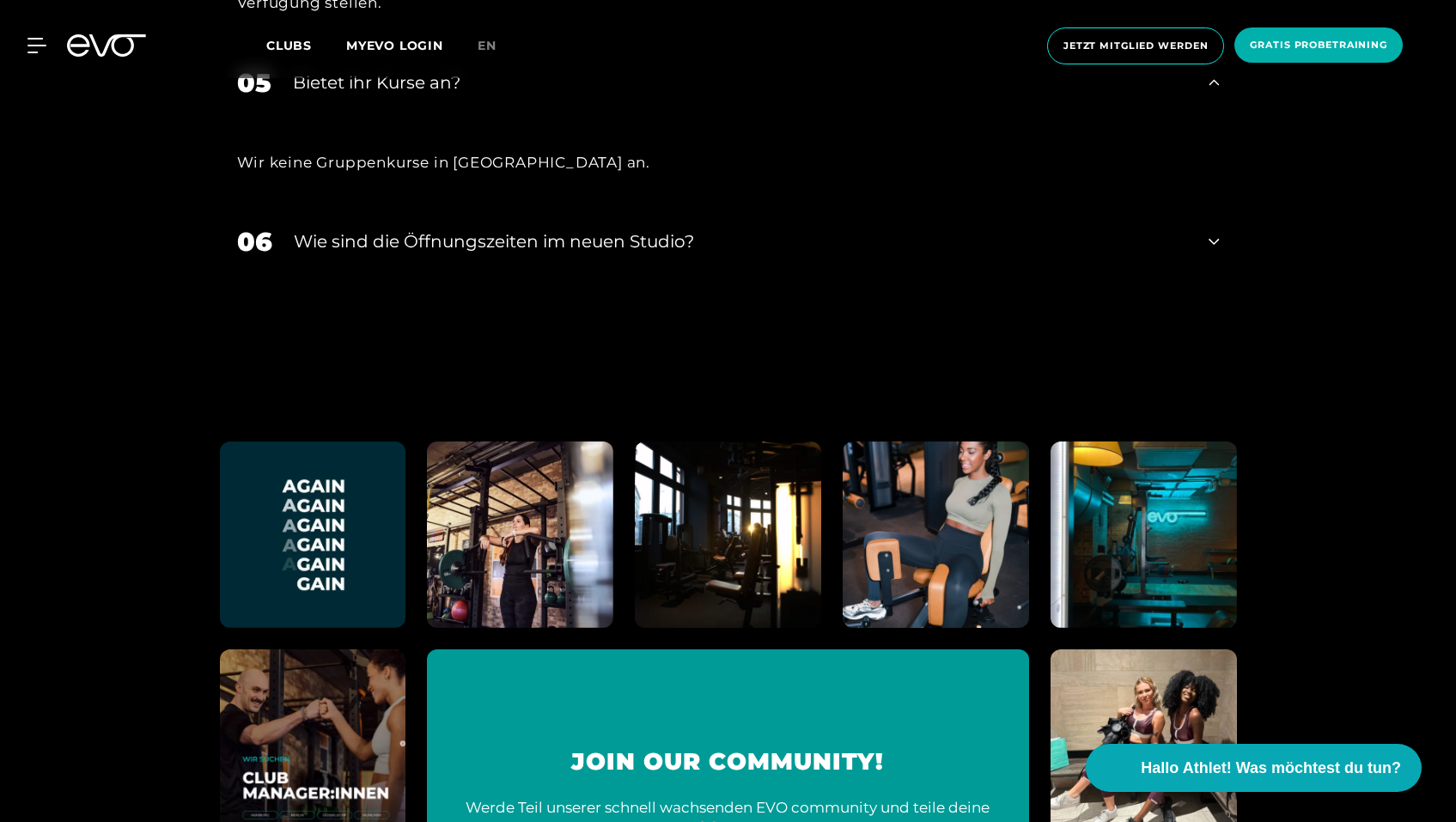
scroll to position [6976, 0]
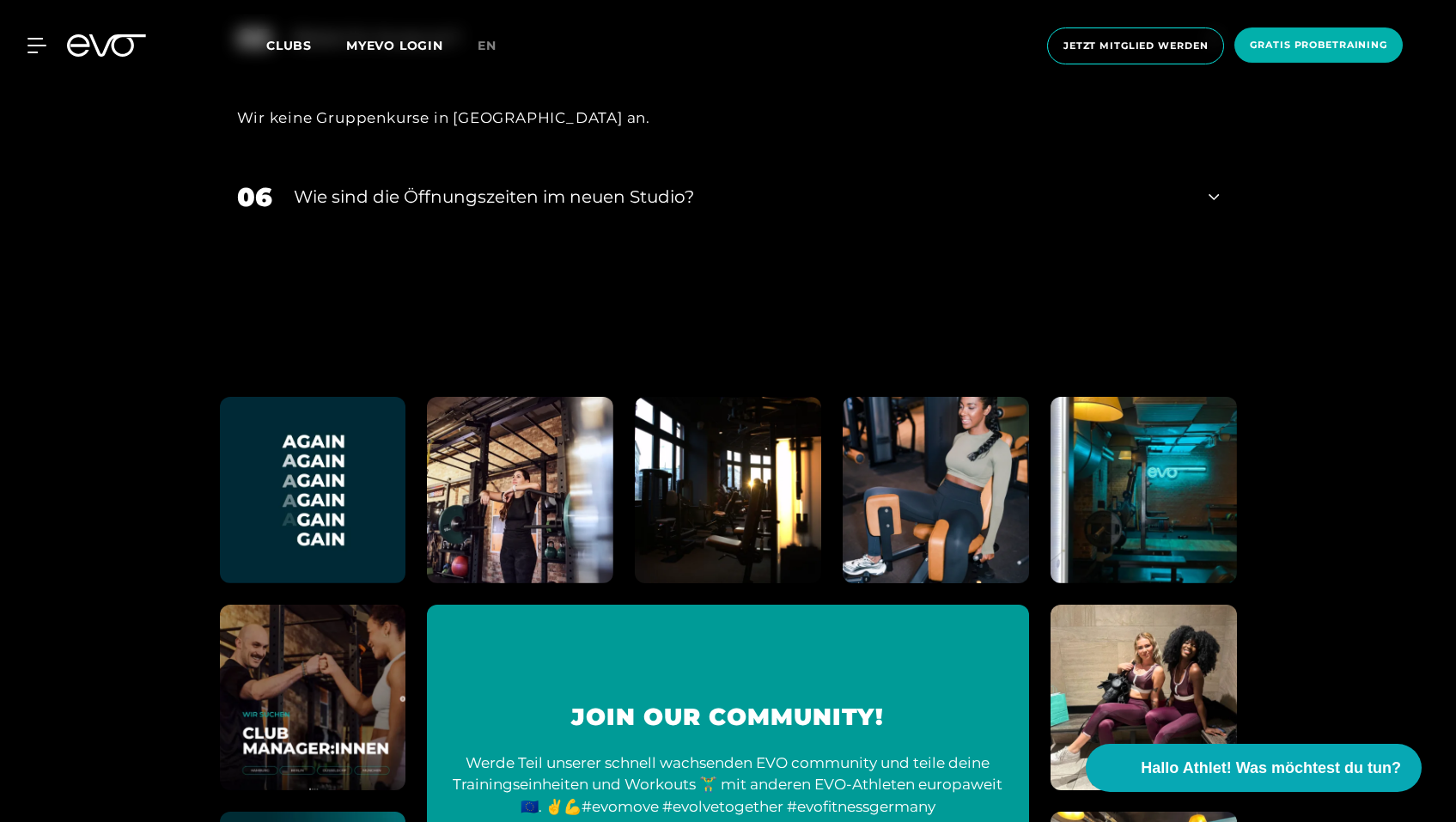
click at [649, 185] on div "06 ​Wie sind die Öffnungszeiten im neuen Studio?" at bounding box center [728, 197] width 1017 height 73
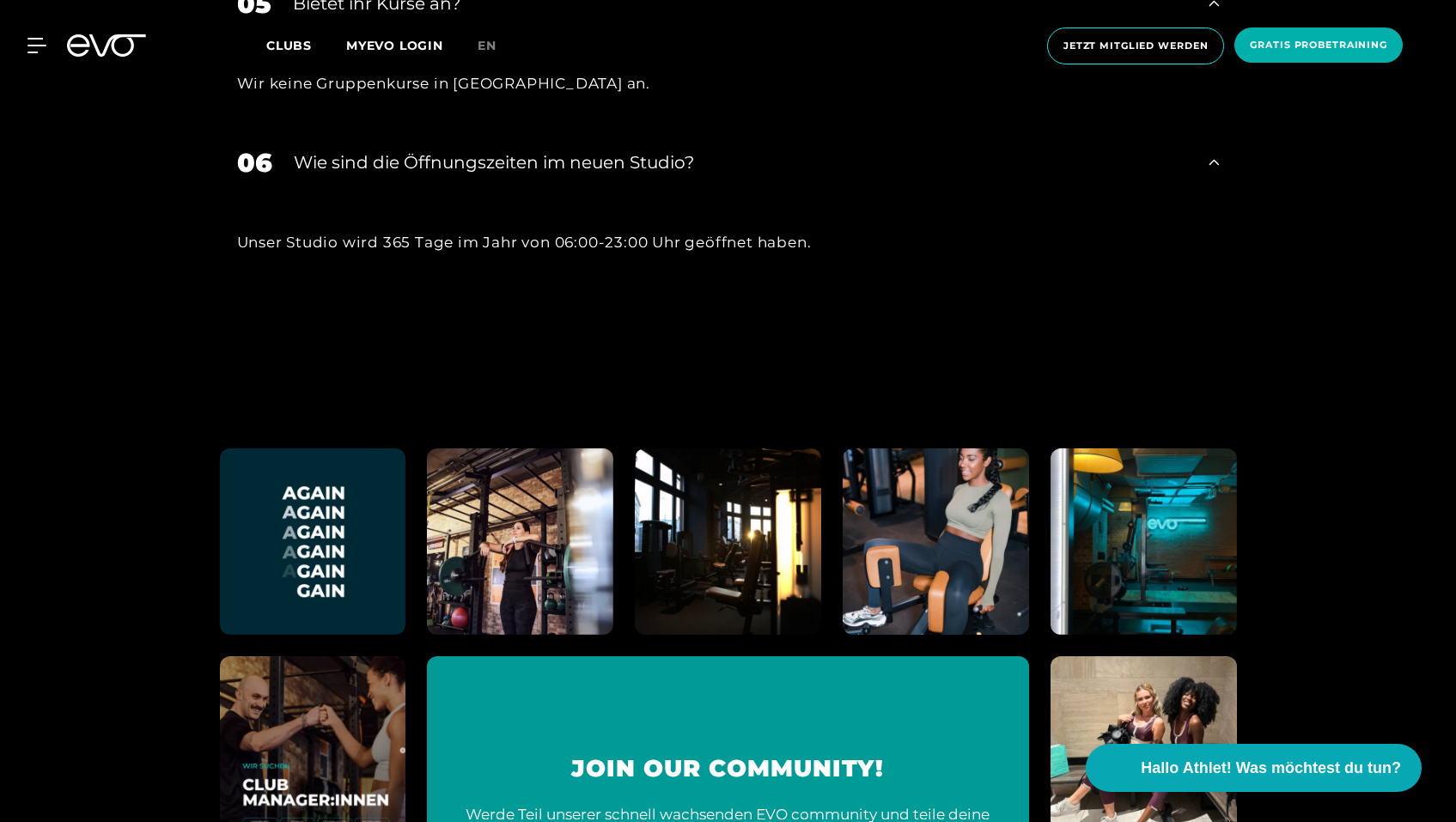
scroll to position [7013, 0]
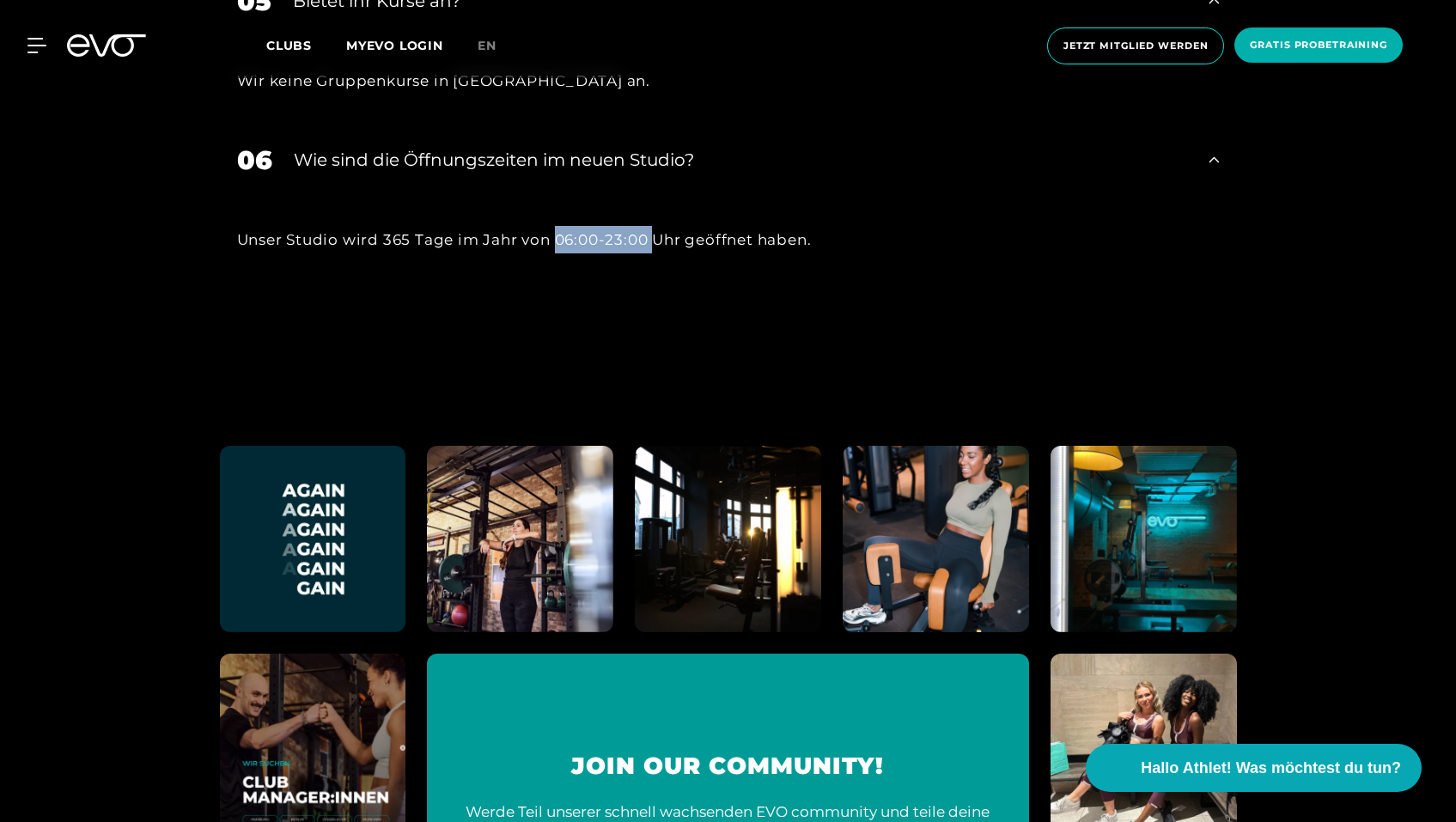
drag, startPoint x: 554, startPoint y: 239, endPoint x: 655, endPoint y: 241, distance: 101.0
click at [655, 241] on div "Unser Studio wird 365 Tage im Jahr von 06:00-23:00 Uhr geöffnet haben." at bounding box center [728, 240] width 983 height 28
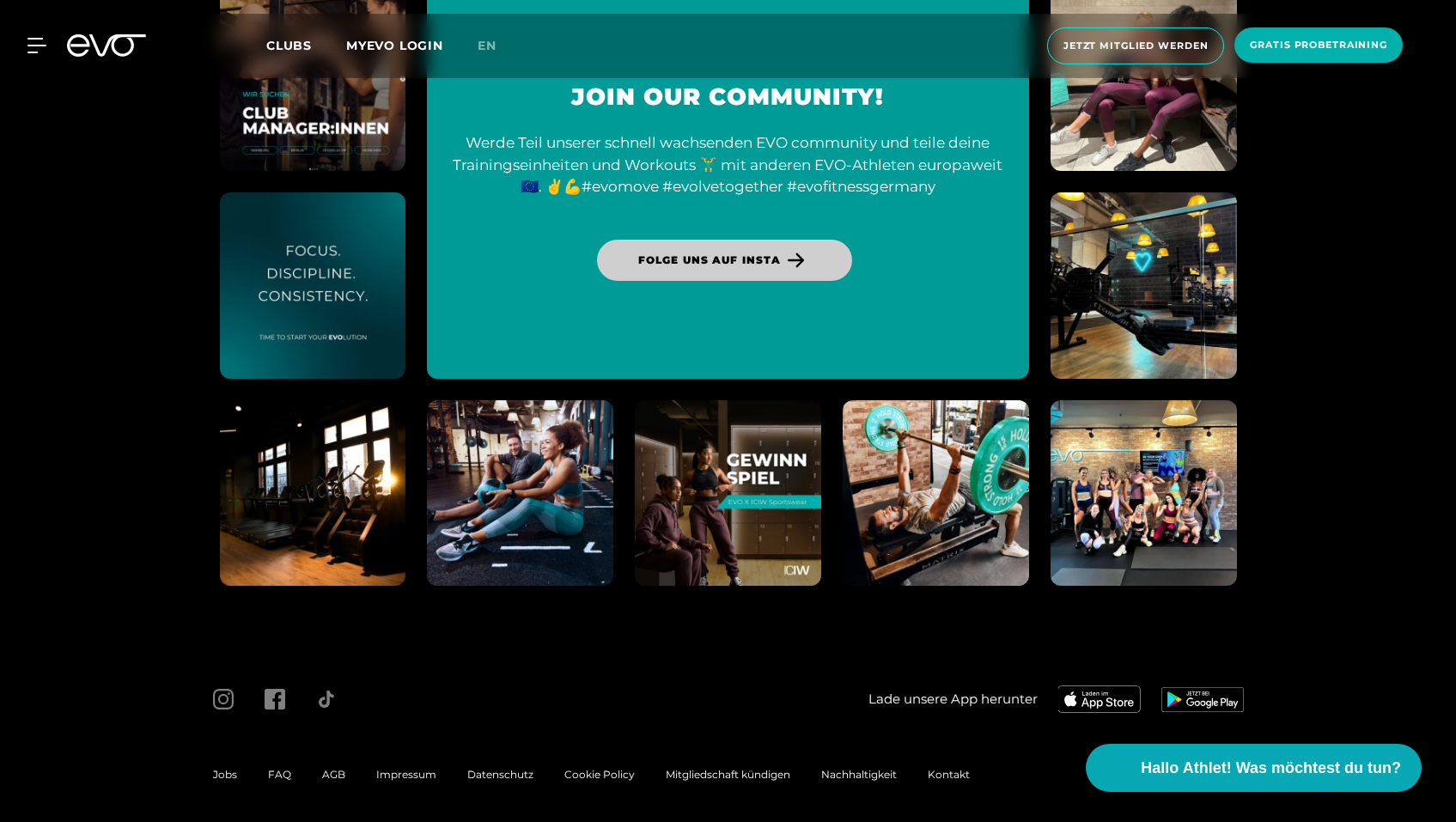
scroll to position [7689, 0]
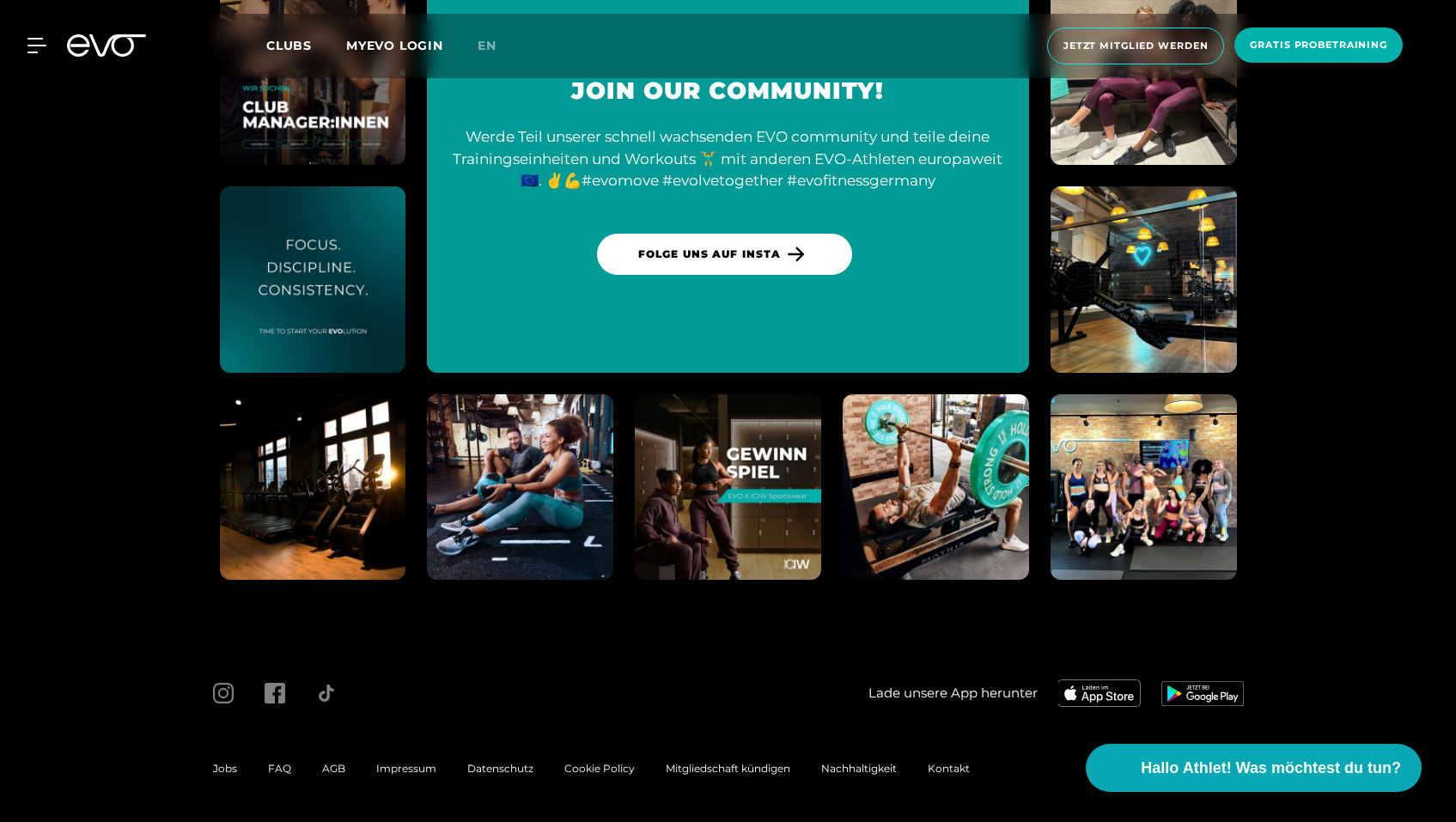
click at [1212, 499] on img at bounding box center [1143, 488] width 205 height 205
